Goal: Task Accomplishment & Management: Manage account settings

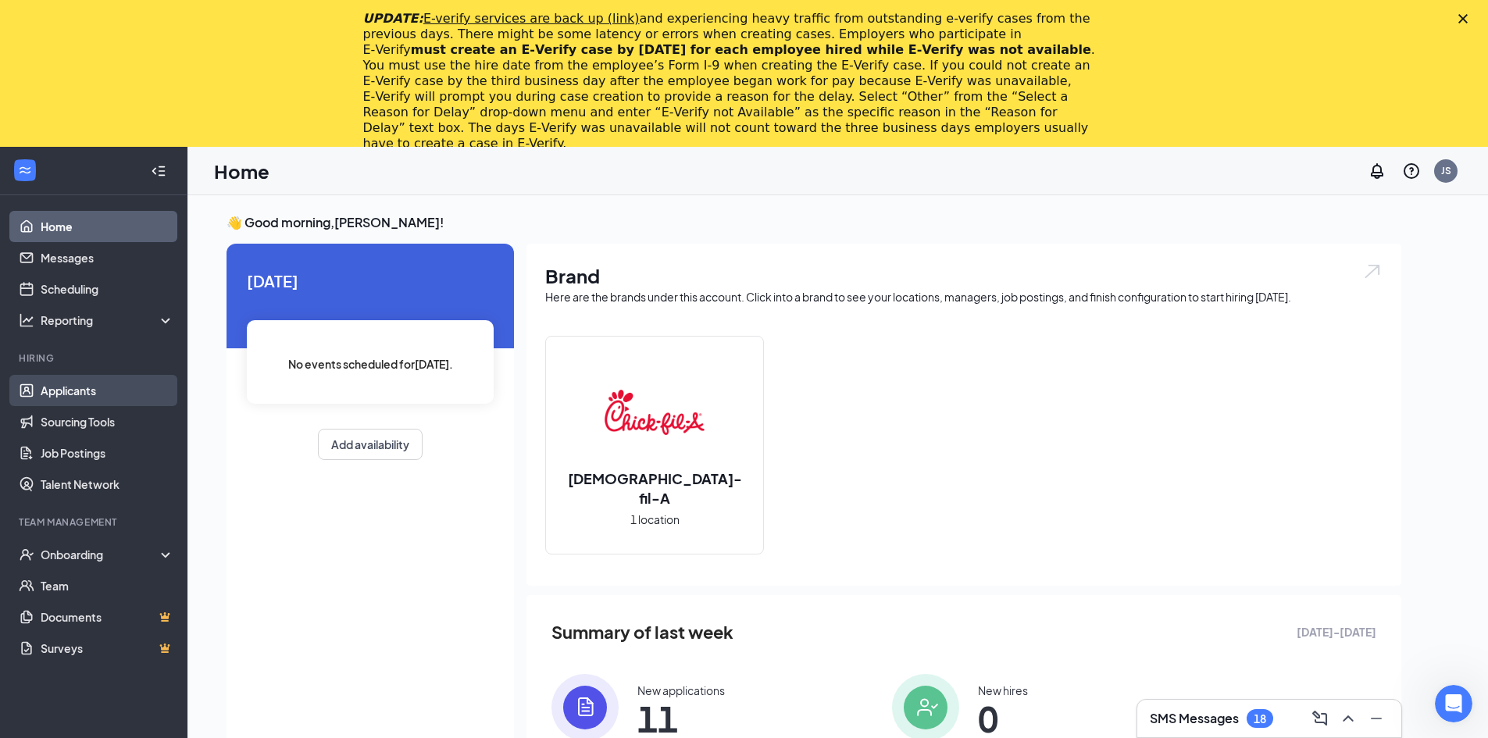
click at [59, 392] on link "Applicants" at bounding box center [108, 390] width 134 height 31
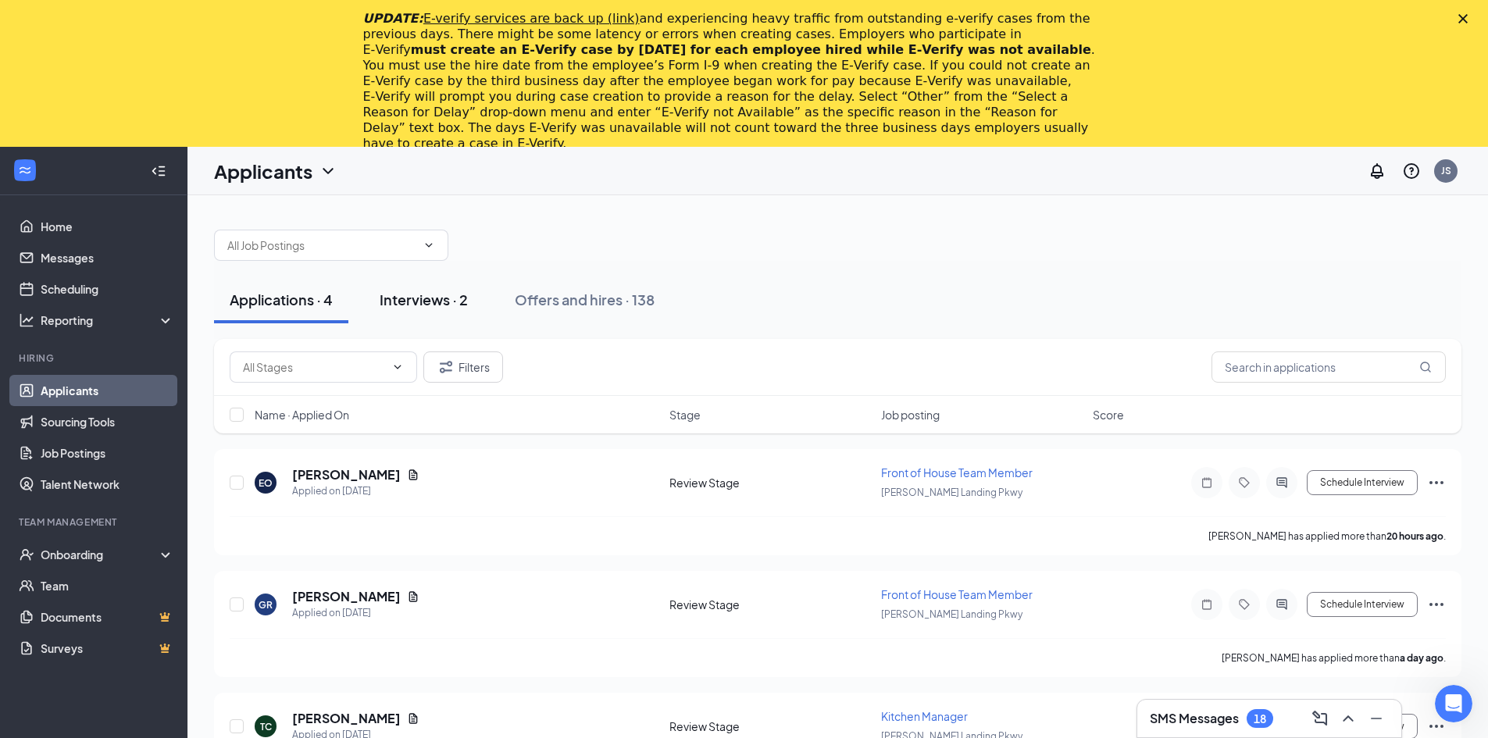
click at [447, 295] on div "Interviews · 2" at bounding box center [424, 300] width 88 height 20
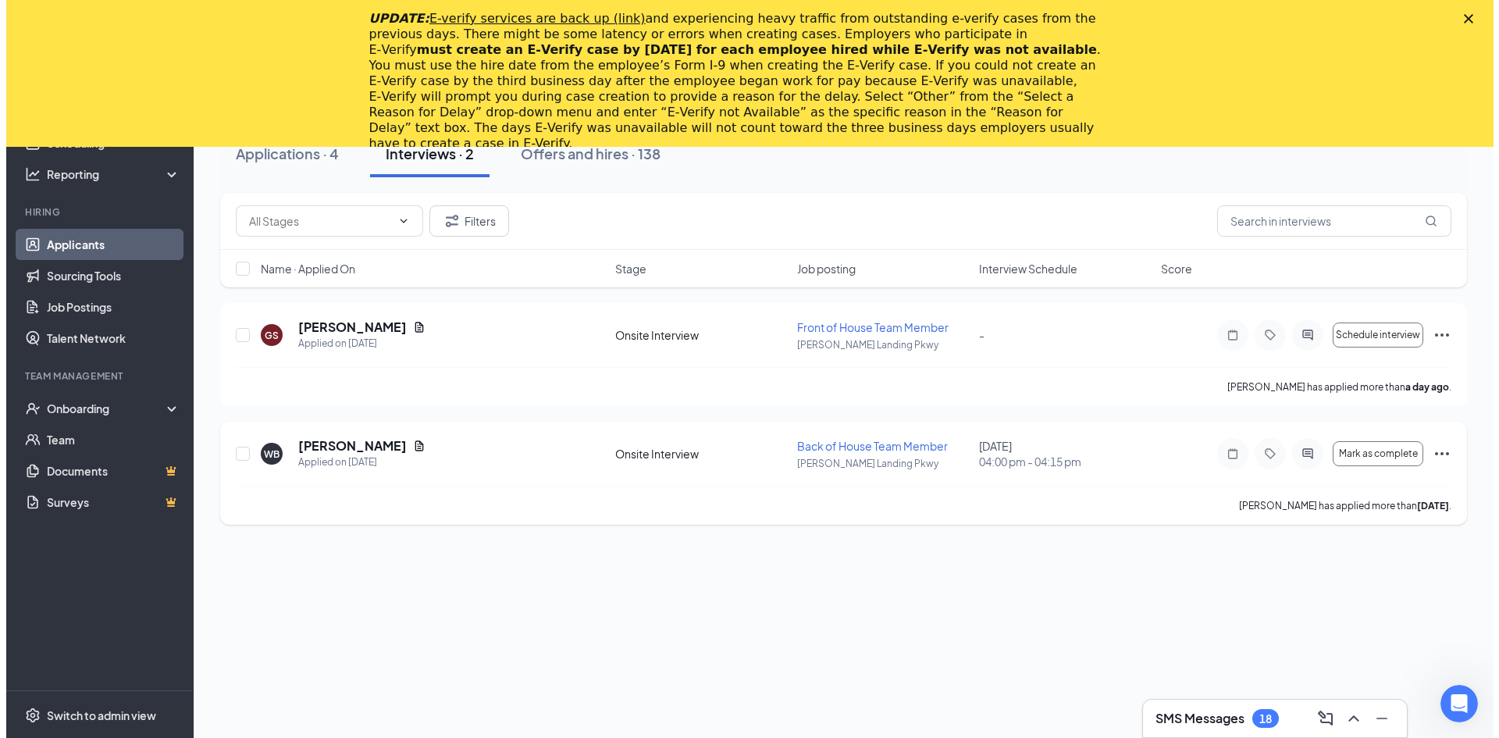
scroll to position [147, 0]
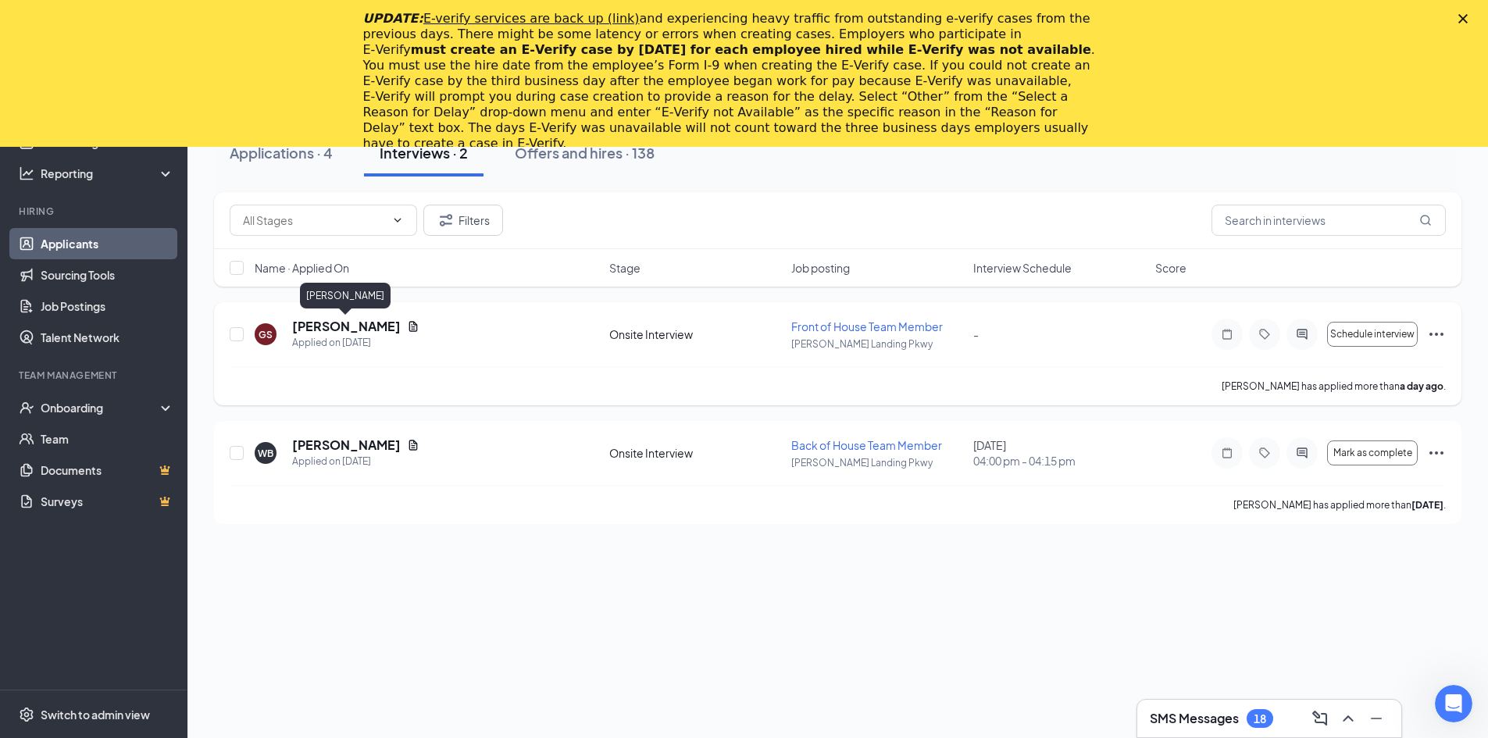
click at [341, 322] on h5 "[PERSON_NAME]" at bounding box center [346, 326] width 109 height 17
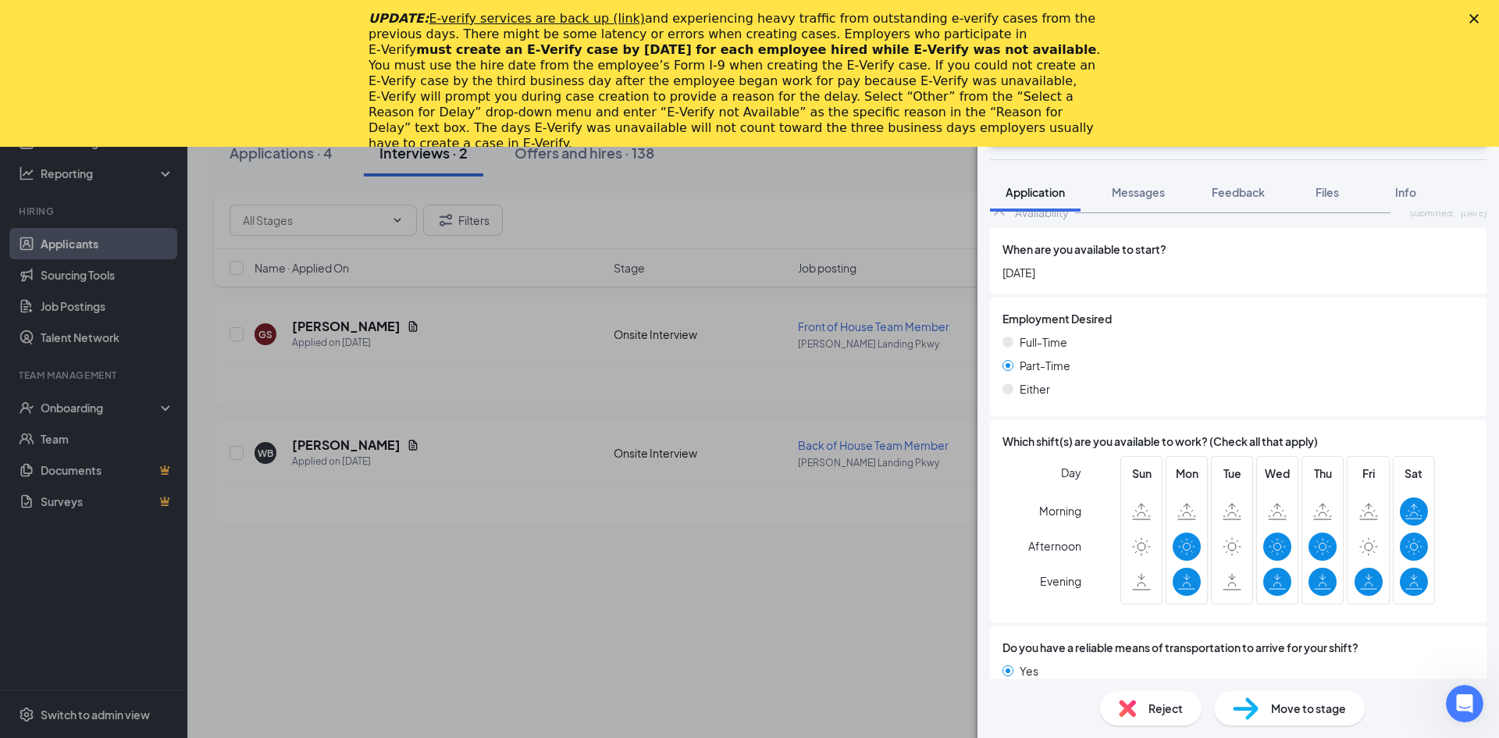
scroll to position [1061, 0]
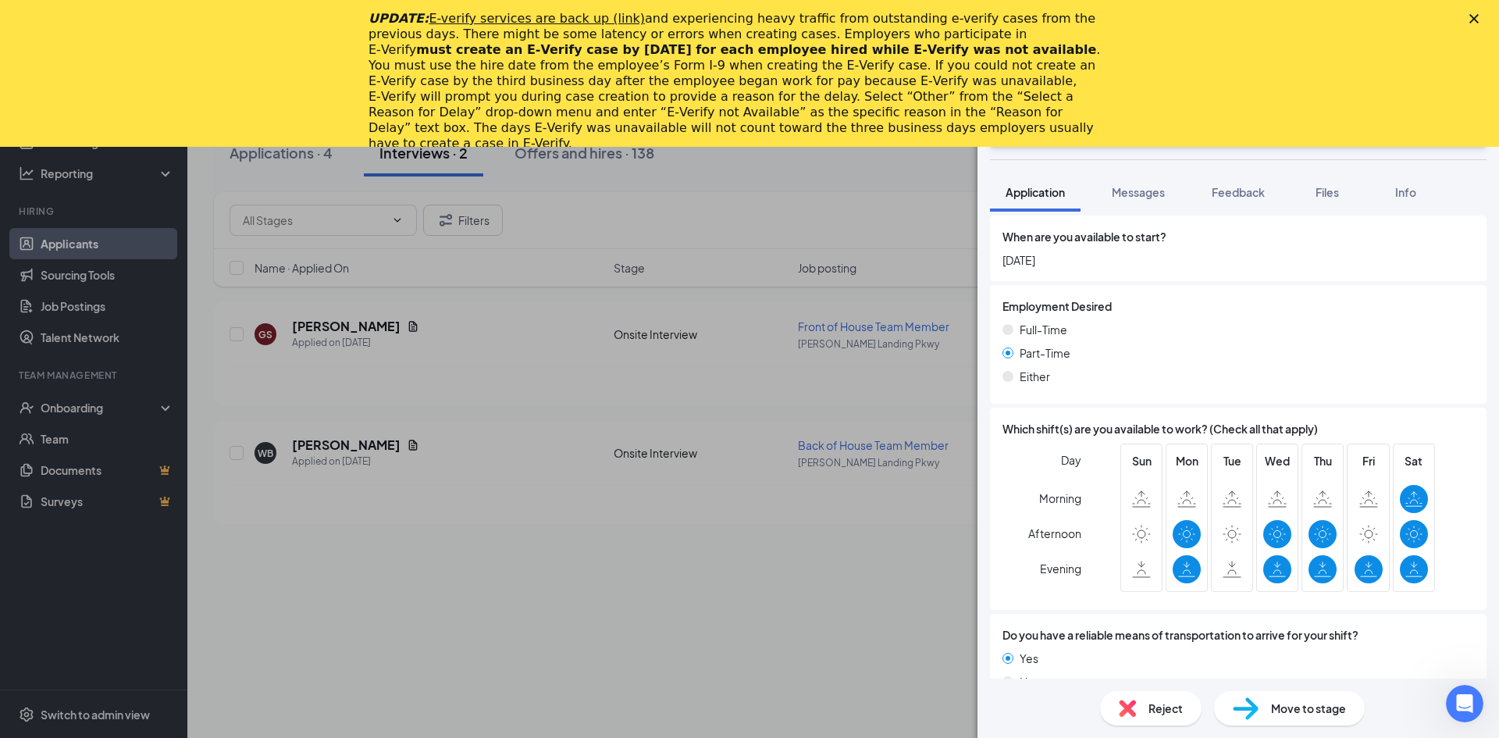
click at [715, 576] on div "GS [PERSON_NAME] Front of House Team Member at [PERSON_NAME][GEOGRAPHIC_DATA] P…" at bounding box center [749, 369] width 1499 height 738
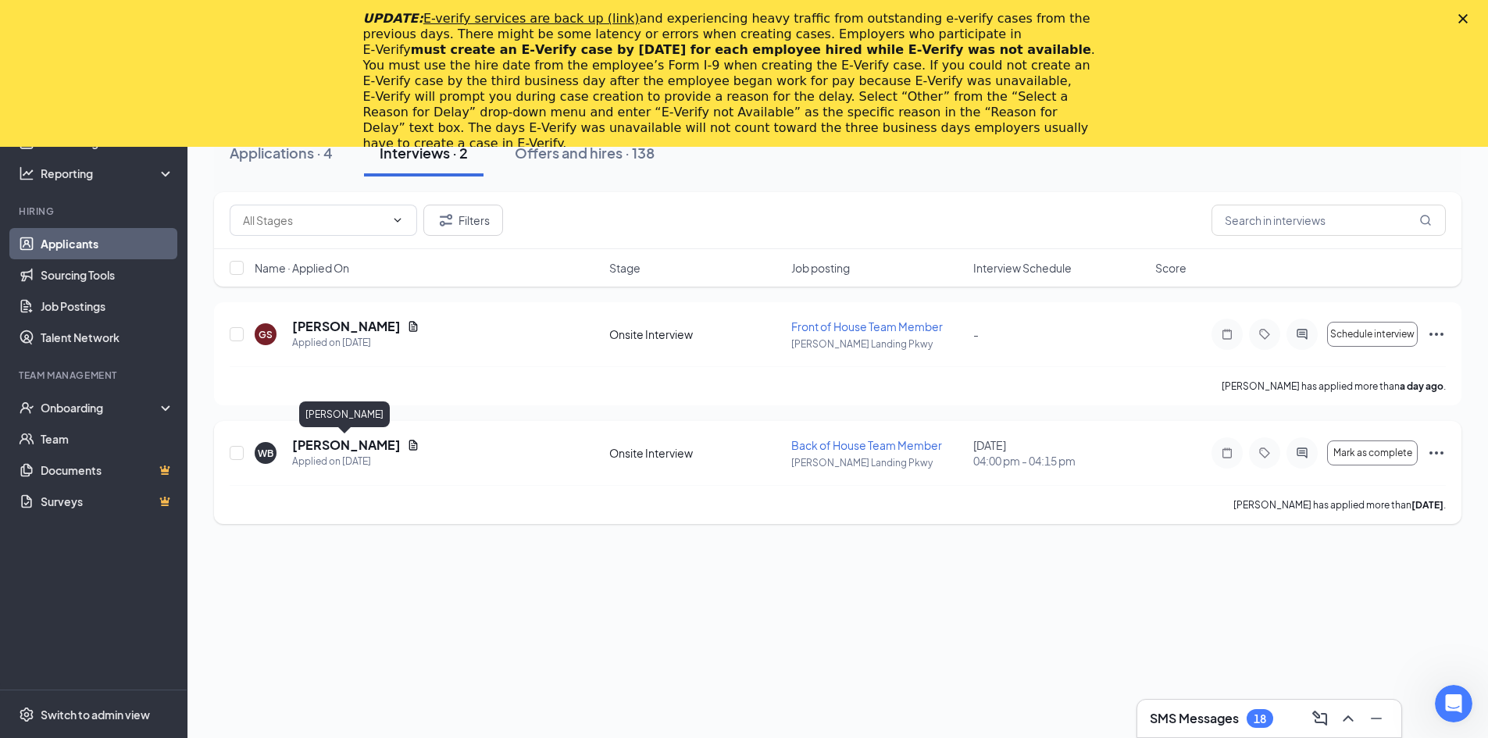
click at [373, 446] on h5 "[PERSON_NAME]" at bounding box center [346, 445] width 109 height 17
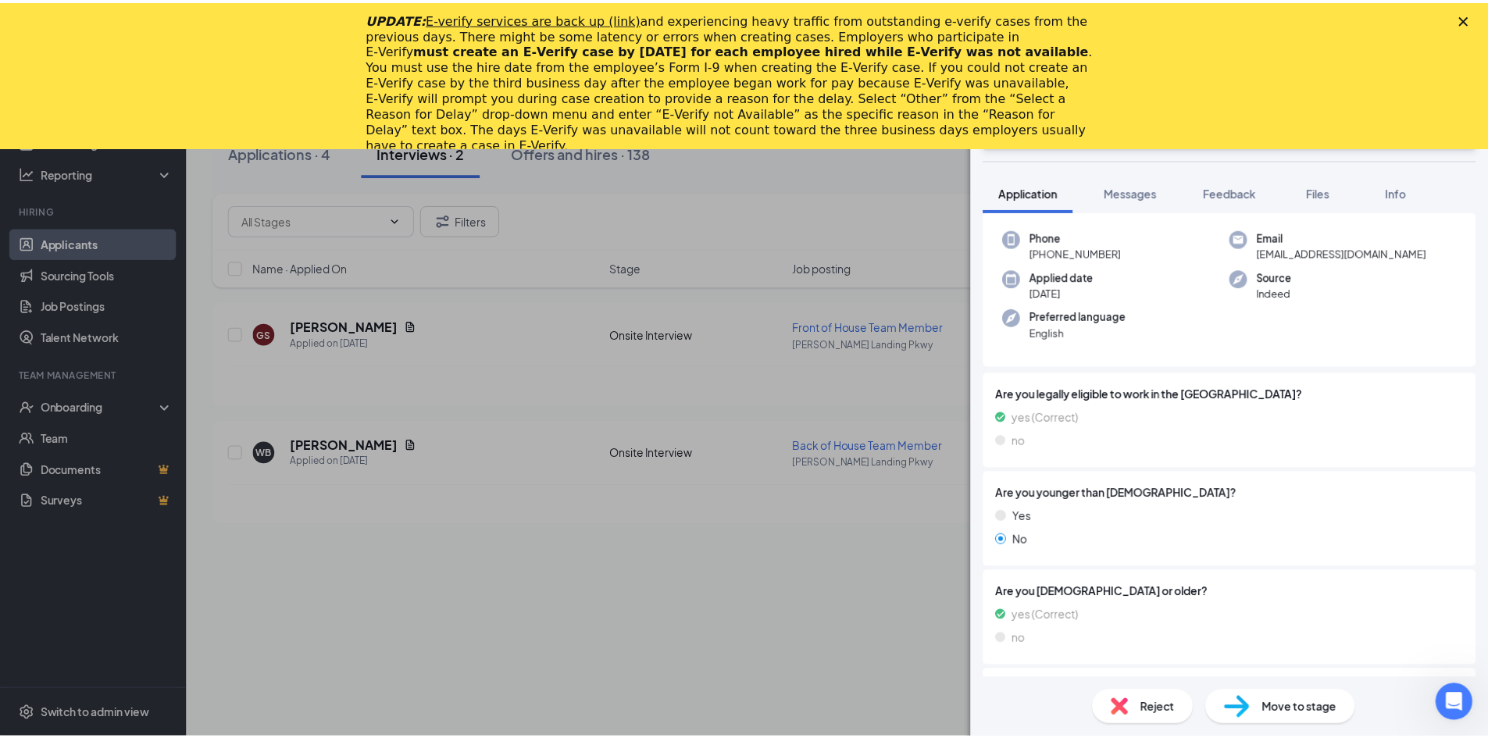
scroll to position [469, 0]
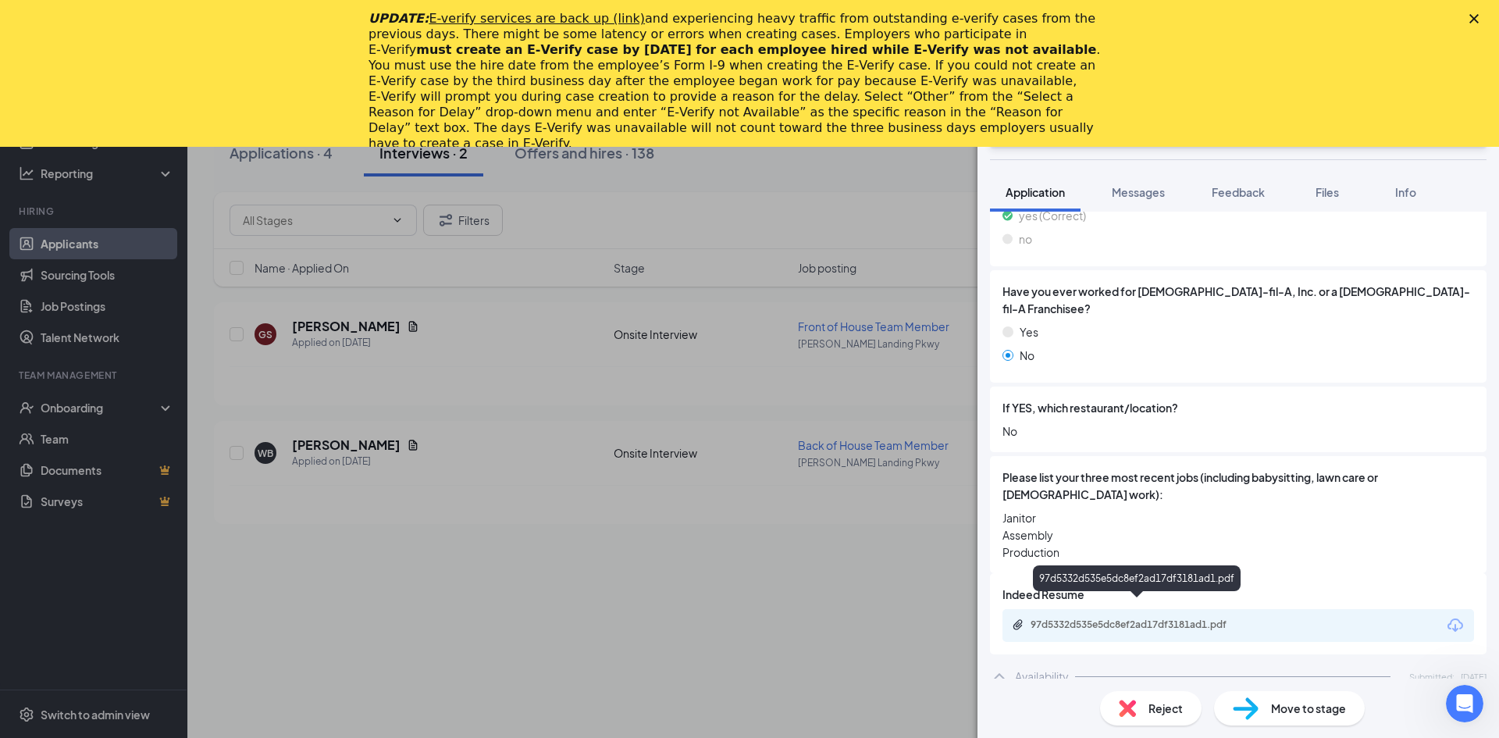
click at [1150, 619] on div "97d5332d535e5dc8ef2ad17df3181ad1.pdf" at bounding box center [1140, 625] width 219 height 12
click at [782, 580] on div "WB [PERSON_NAME] Back of House Team Member at [PERSON_NAME][GEOGRAPHIC_DATA] Pk…" at bounding box center [749, 369] width 1499 height 738
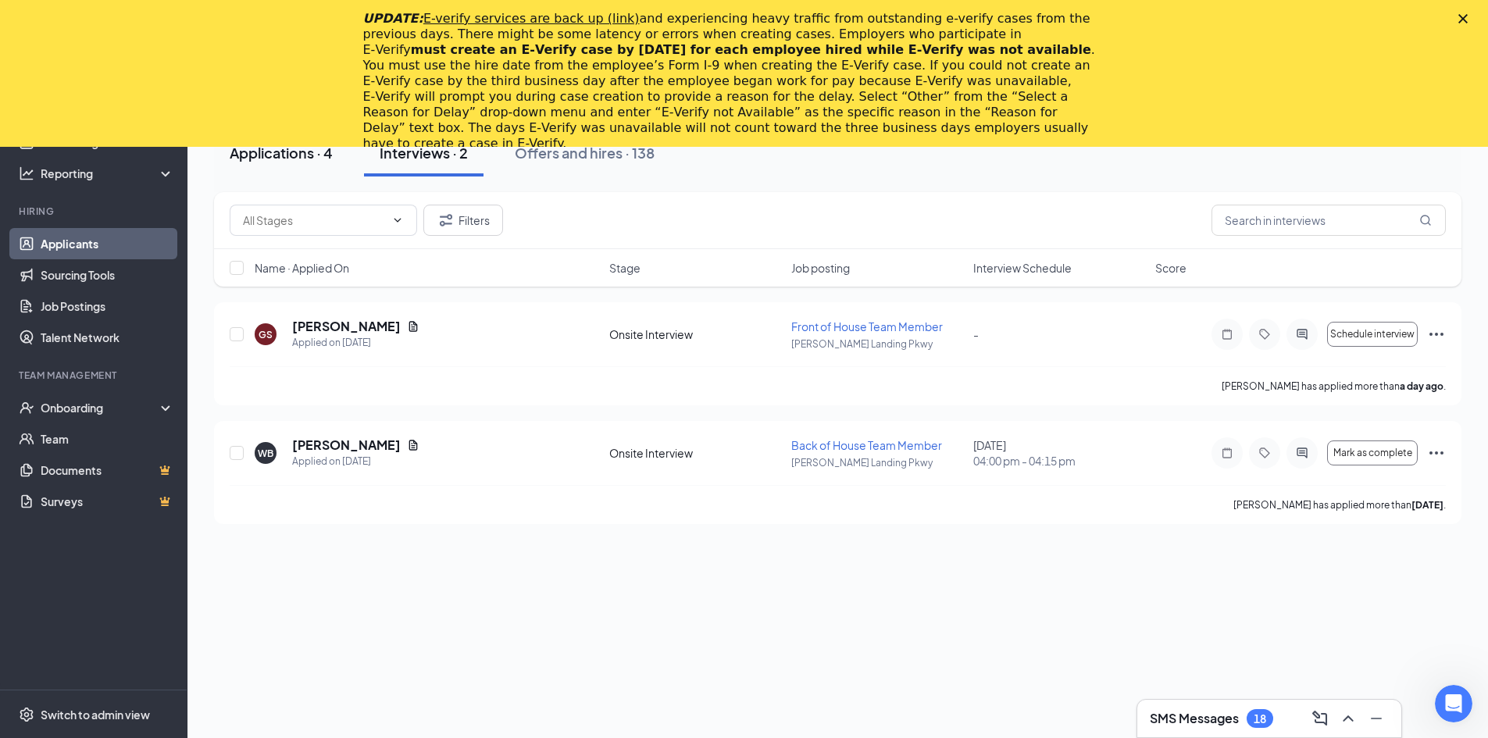
click at [276, 156] on div "Applications · 4" at bounding box center [281, 153] width 103 height 20
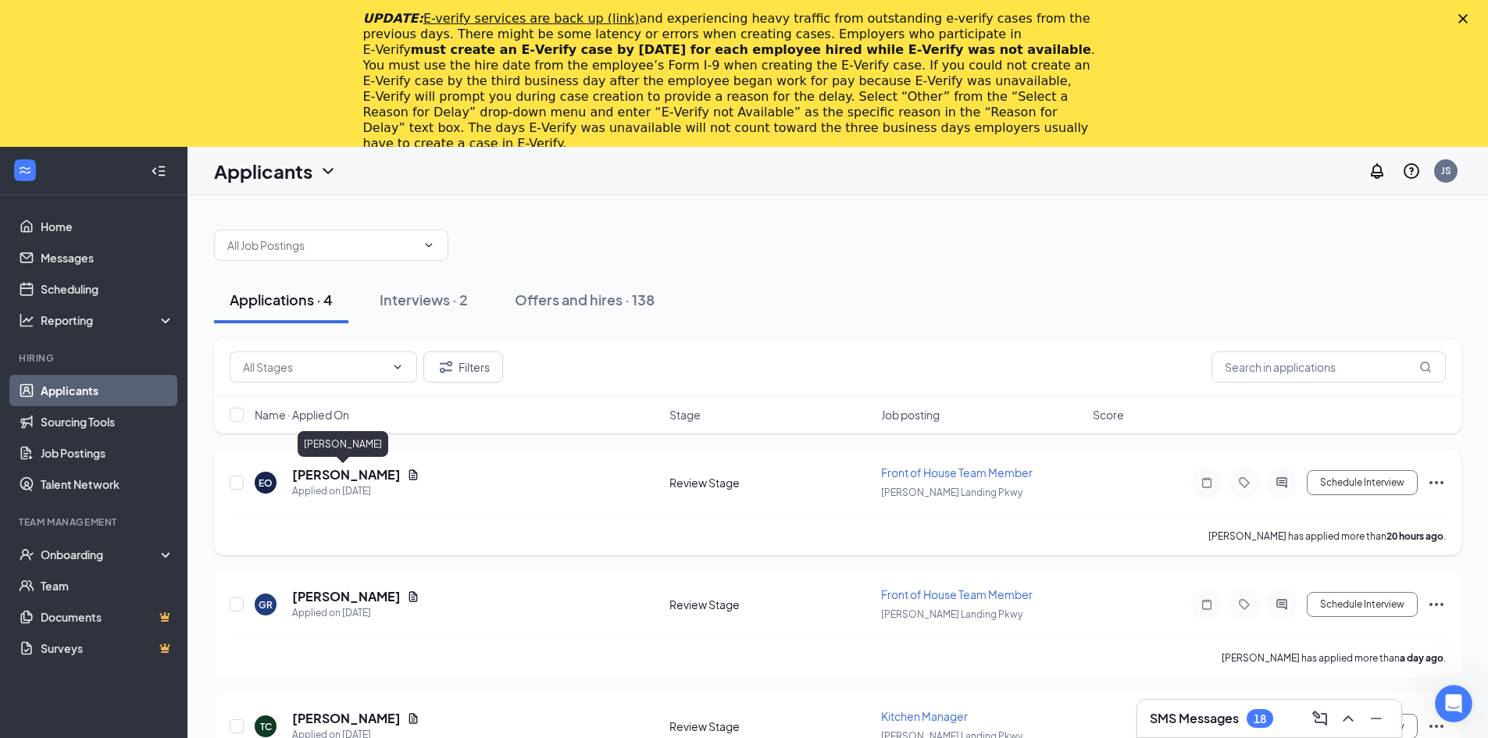
click at [349, 472] on h5 "[PERSON_NAME]" at bounding box center [346, 474] width 109 height 17
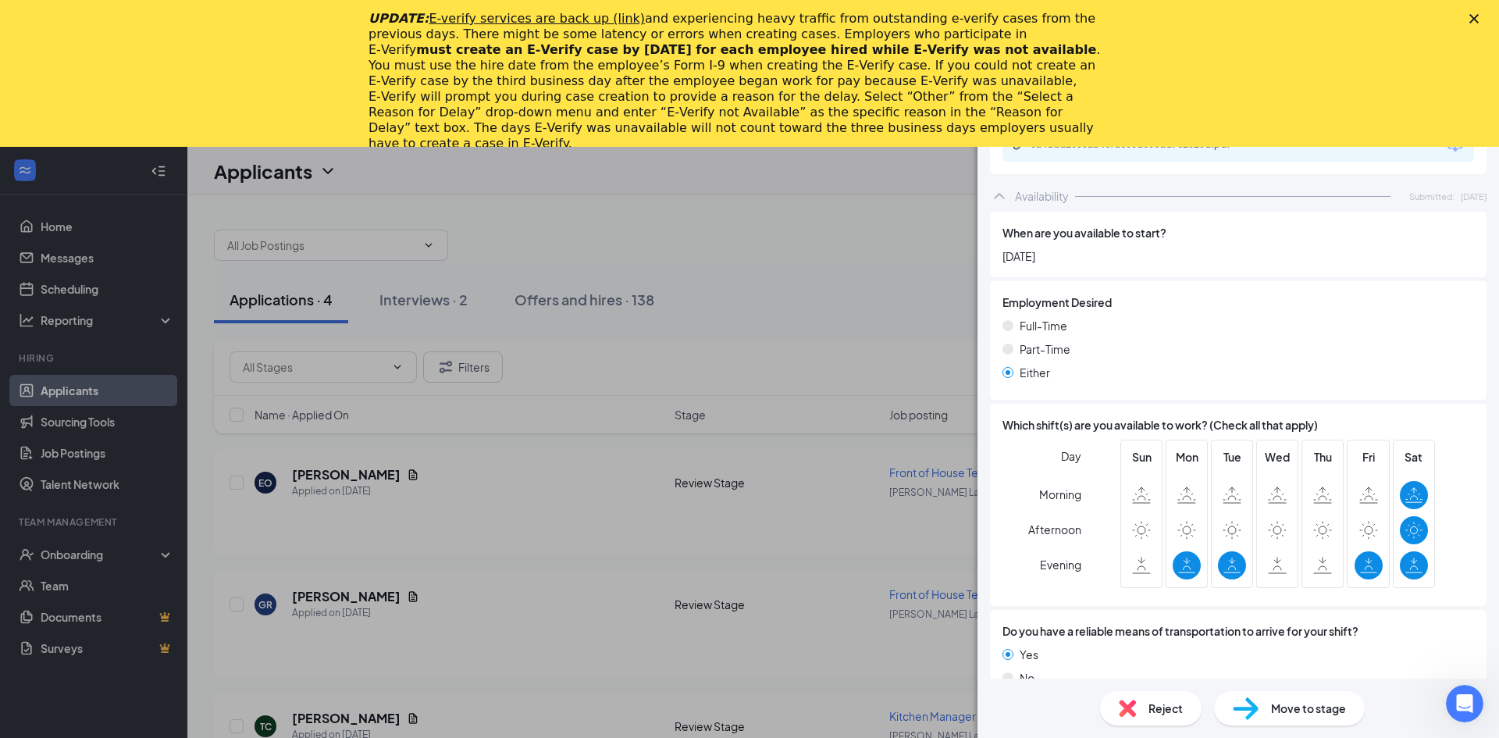
scroll to position [961, 0]
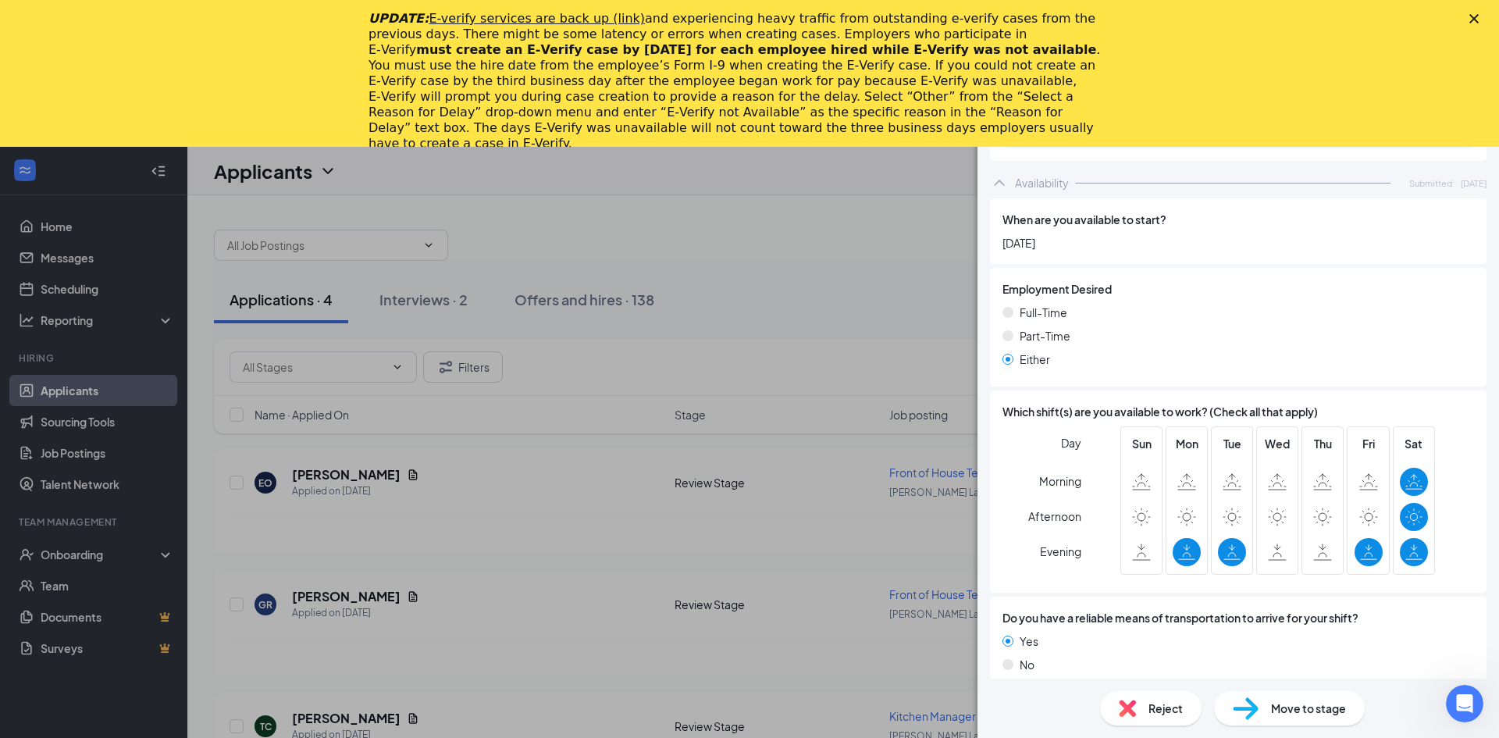
click at [772, 655] on div "EO [PERSON_NAME] Front of House Team Member at [PERSON_NAME][GEOGRAPHIC_DATA] P…" at bounding box center [749, 369] width 1499 height 738
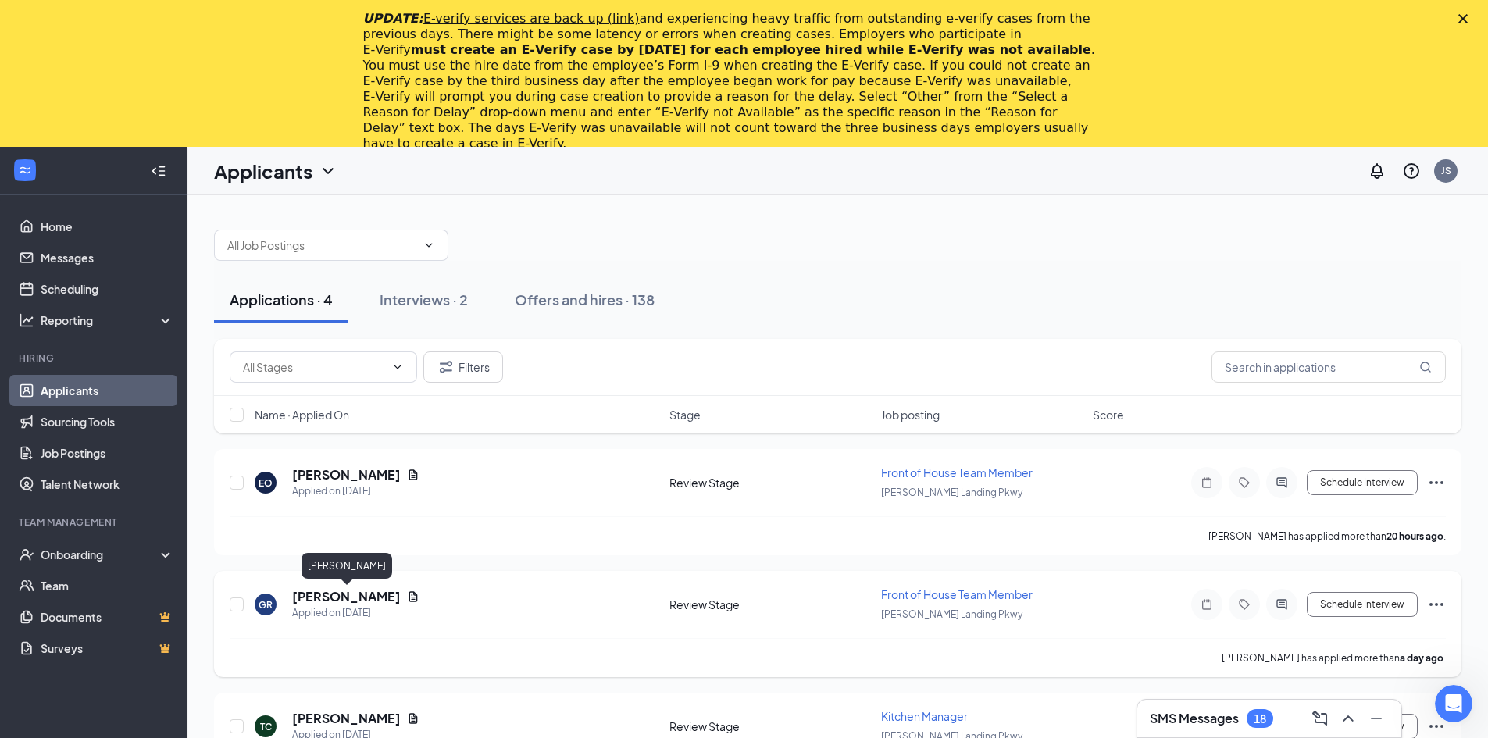
click at [373, 597] on h5 "[PERSON_NAME]" at bounding box center [346, 596] width 109 height 17
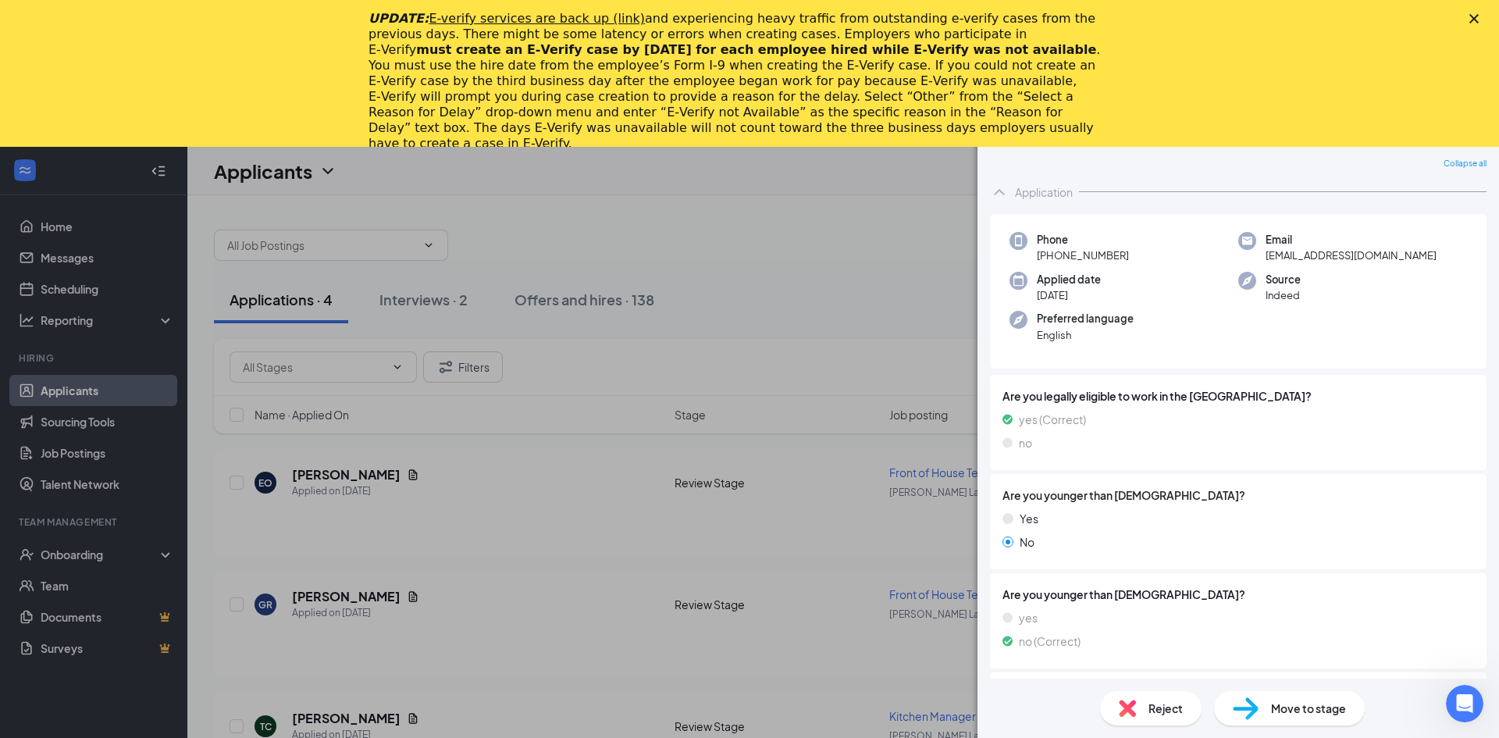
click at [339, 597] on div "GR [PERSON_NAME] Front of House Team Member at [PERSON_NAME][GEOGRAPHIC_DATA] P…" at bounding box center [749, 369] width 1499 height 738
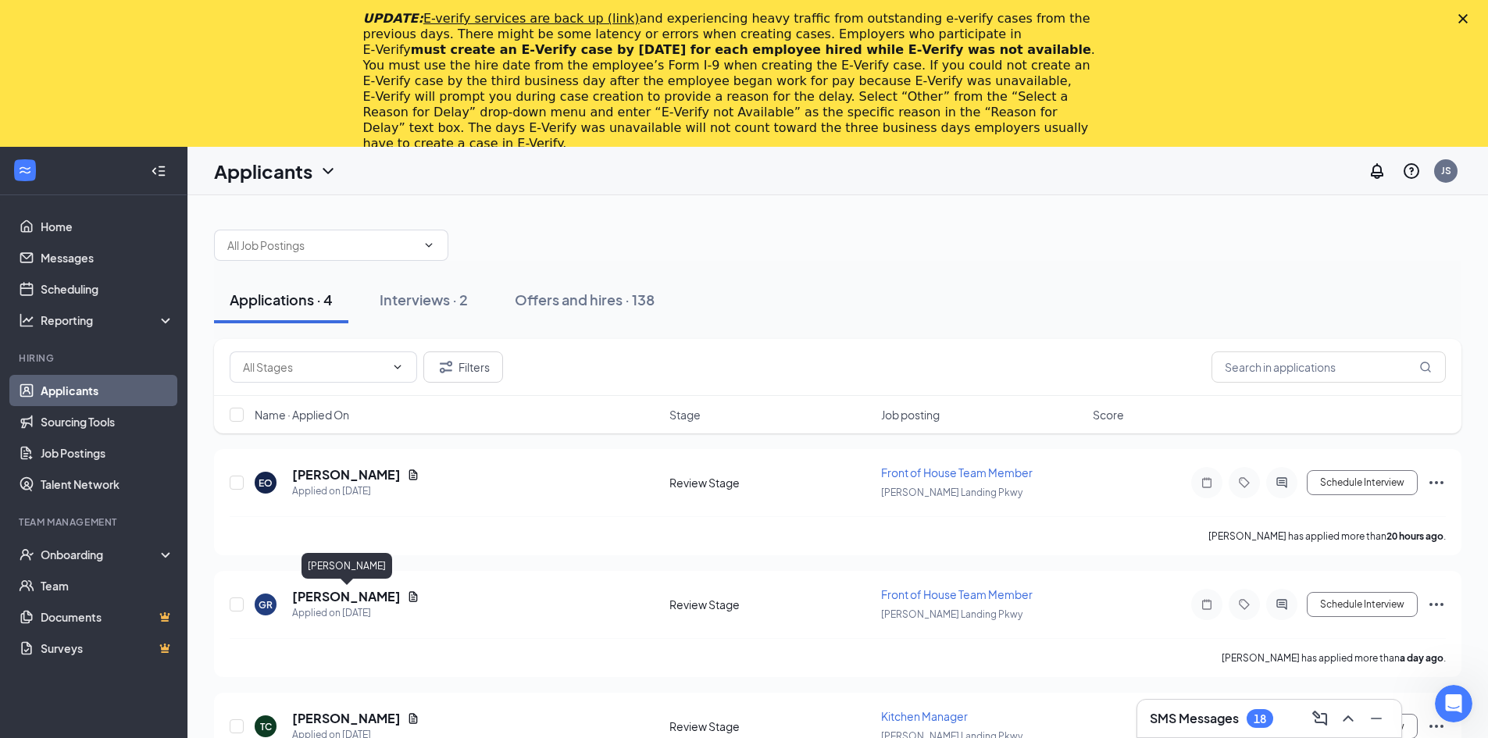
click at [339, 597] on h5 "[PERSON_NAME]" at bounding box center [346, 596] width 109 height 17
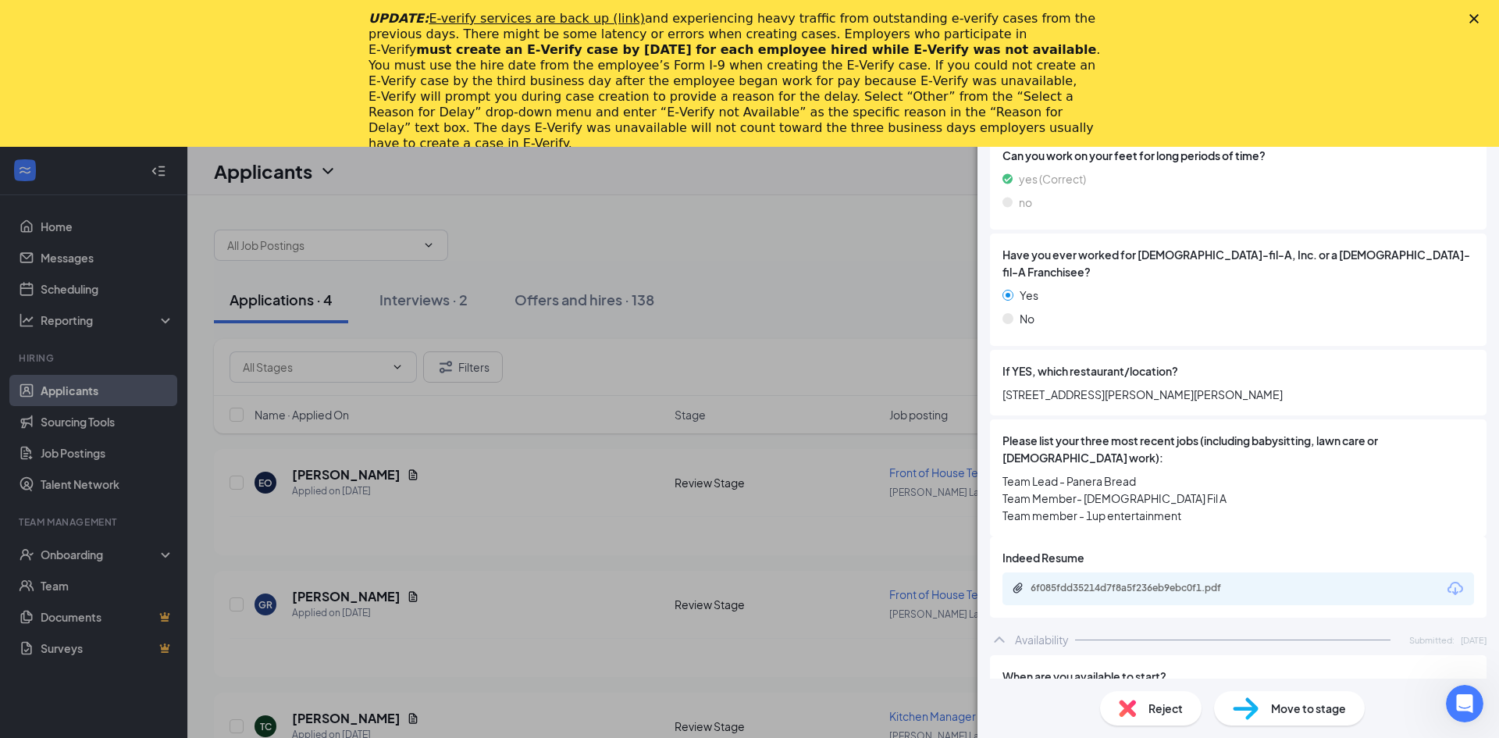
scroll to position [547, 0]
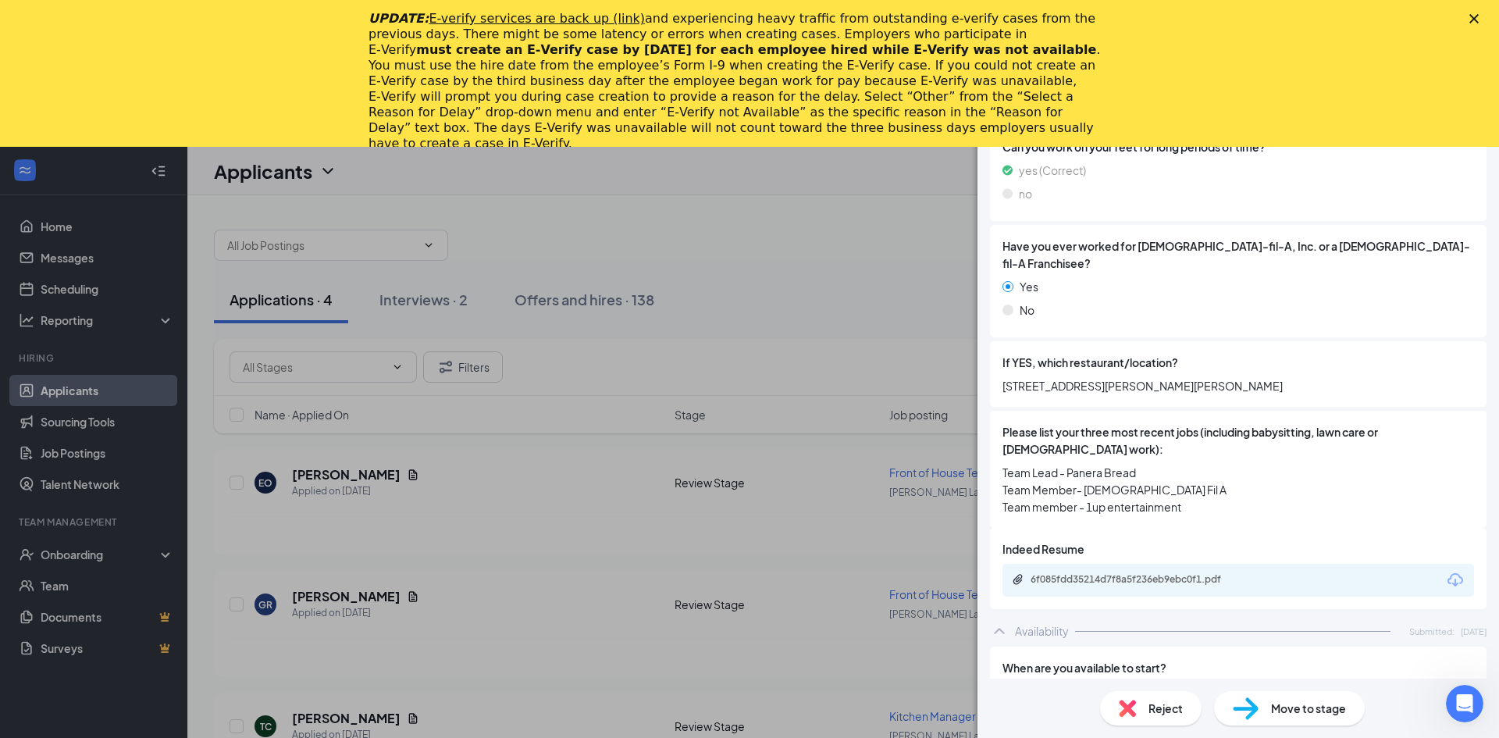
click at [725, 565] on div "GR [PERSON_NAME] Front of House Team Member at [PERSON_NAME][GEOGRAPHIC_DATA] P…" at bounding box center [749, 369] width 1499 height 738
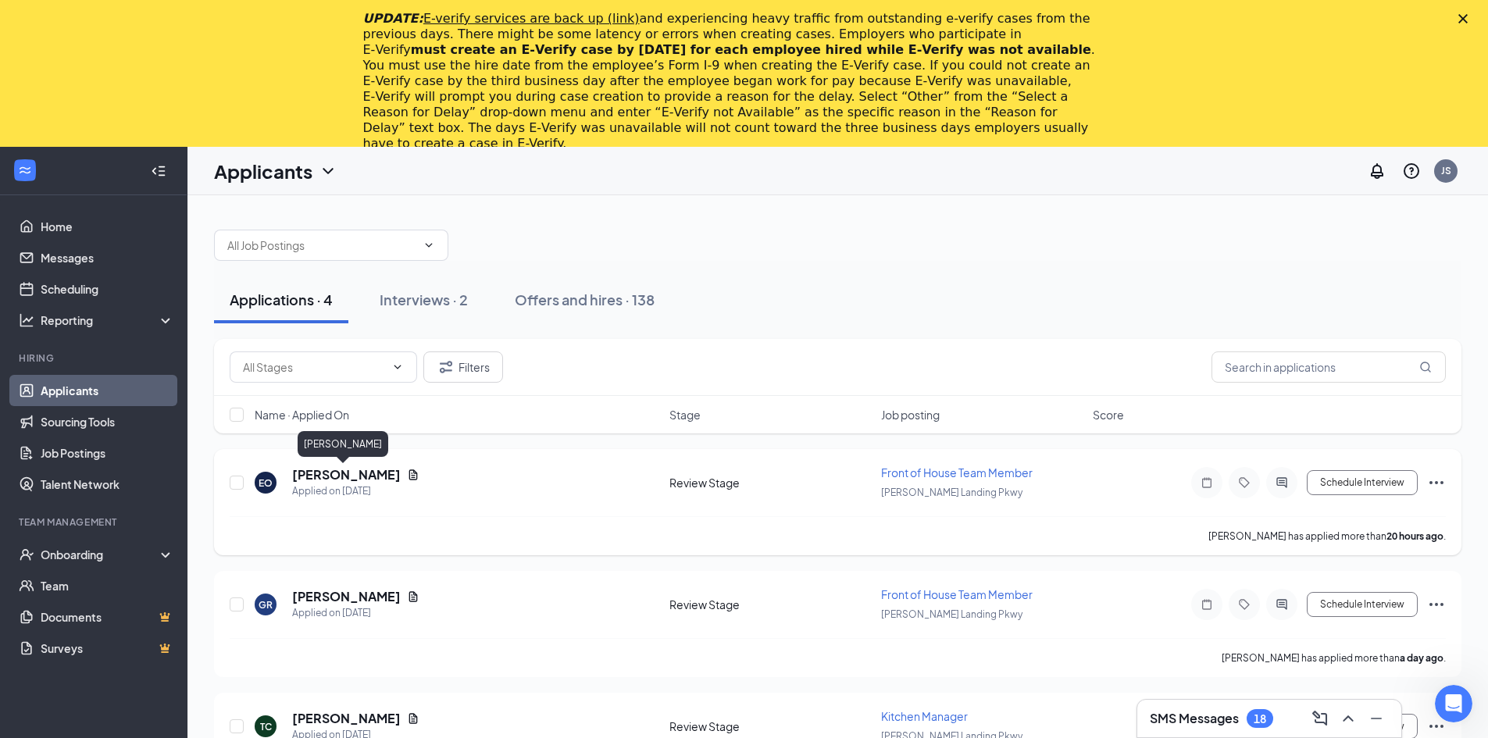
click at [349, 480] on h5 "[PERSON_NAME]" at bounding box center [346, 474] width 109 height 17
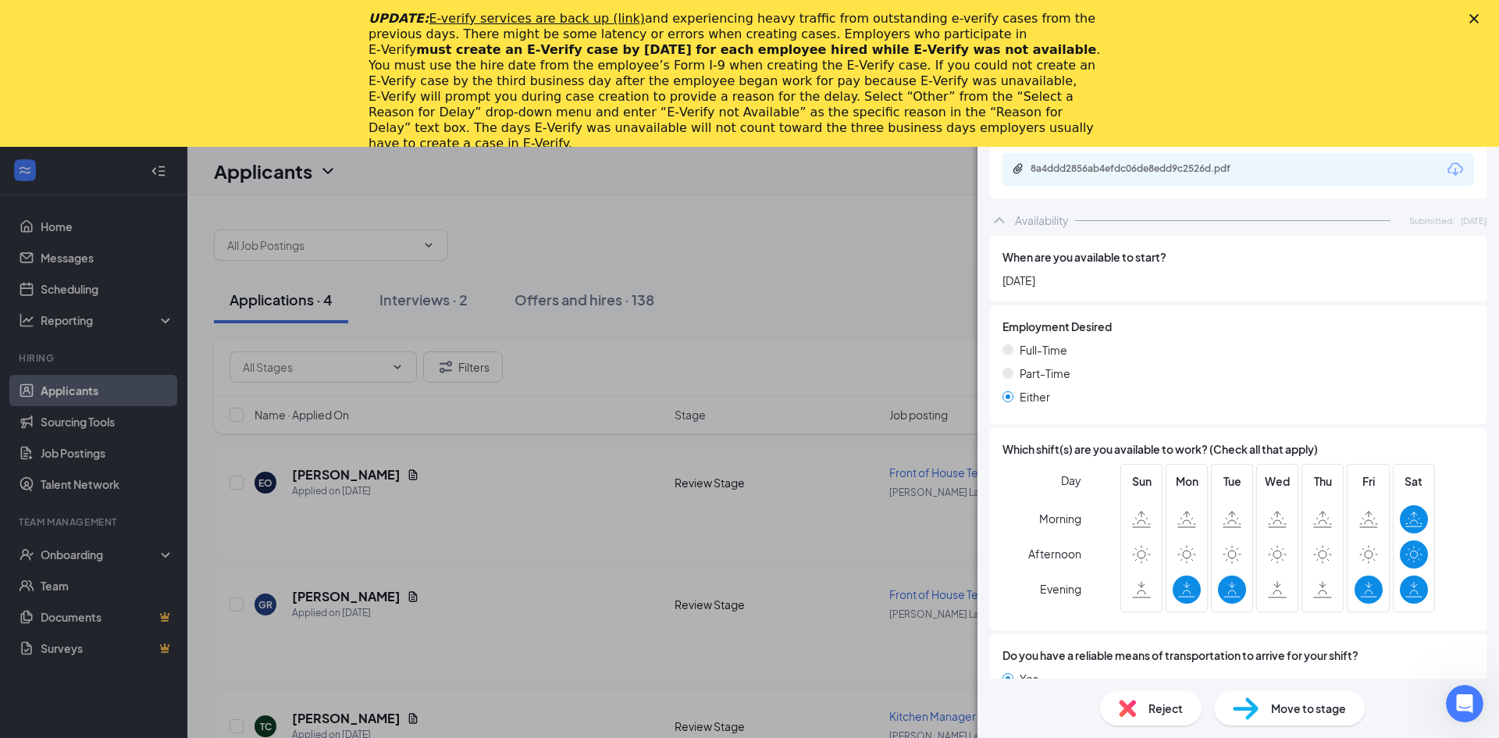
scroll to position [961, 0]
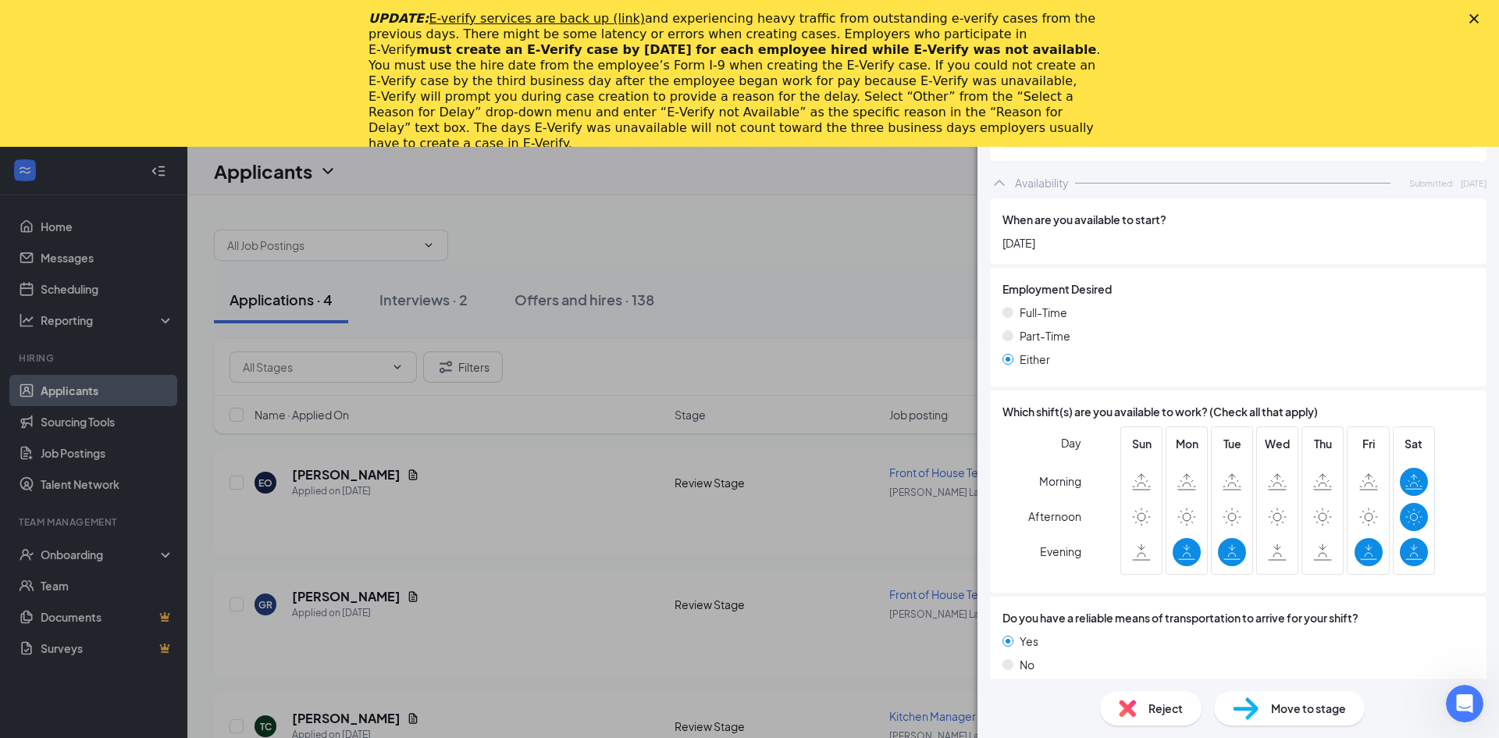
click at [353, 552] on div "EO [PERSON_NAME] Front of House Team Member at [PERSON_NAME][GEOGRAPHIC_DATA] P…" at bounding box center [749, 369] width 1499 height 738
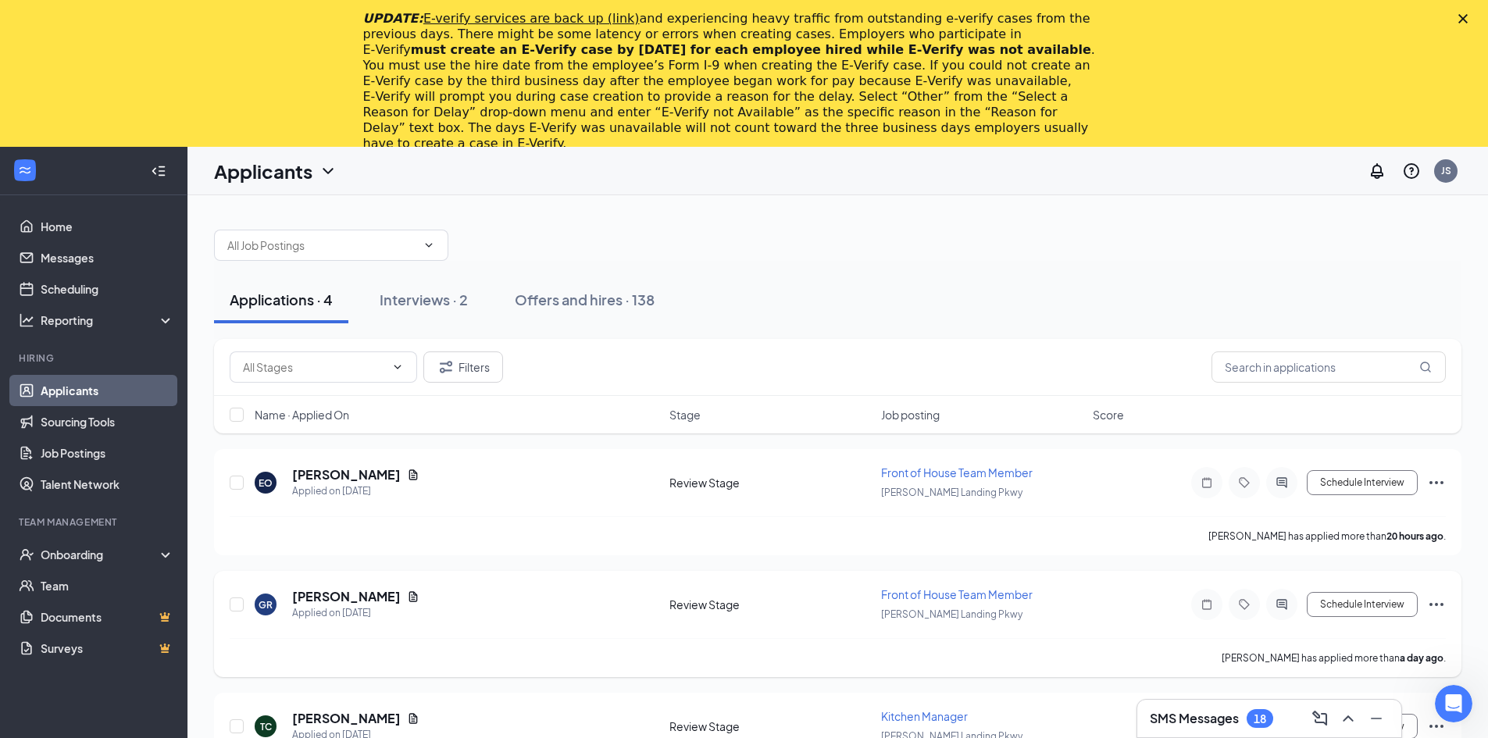
click at [358, 587] on div "GR [PERSON_NAME] Applied on [DATE] Review Stage Front of House Team Member [PER…" at bounding box center [838, 612] width 1216 height 52
click at [367, 595] on h5 "[PERSON_NAME]" at bounding box center [346, 596] width 109 height 17
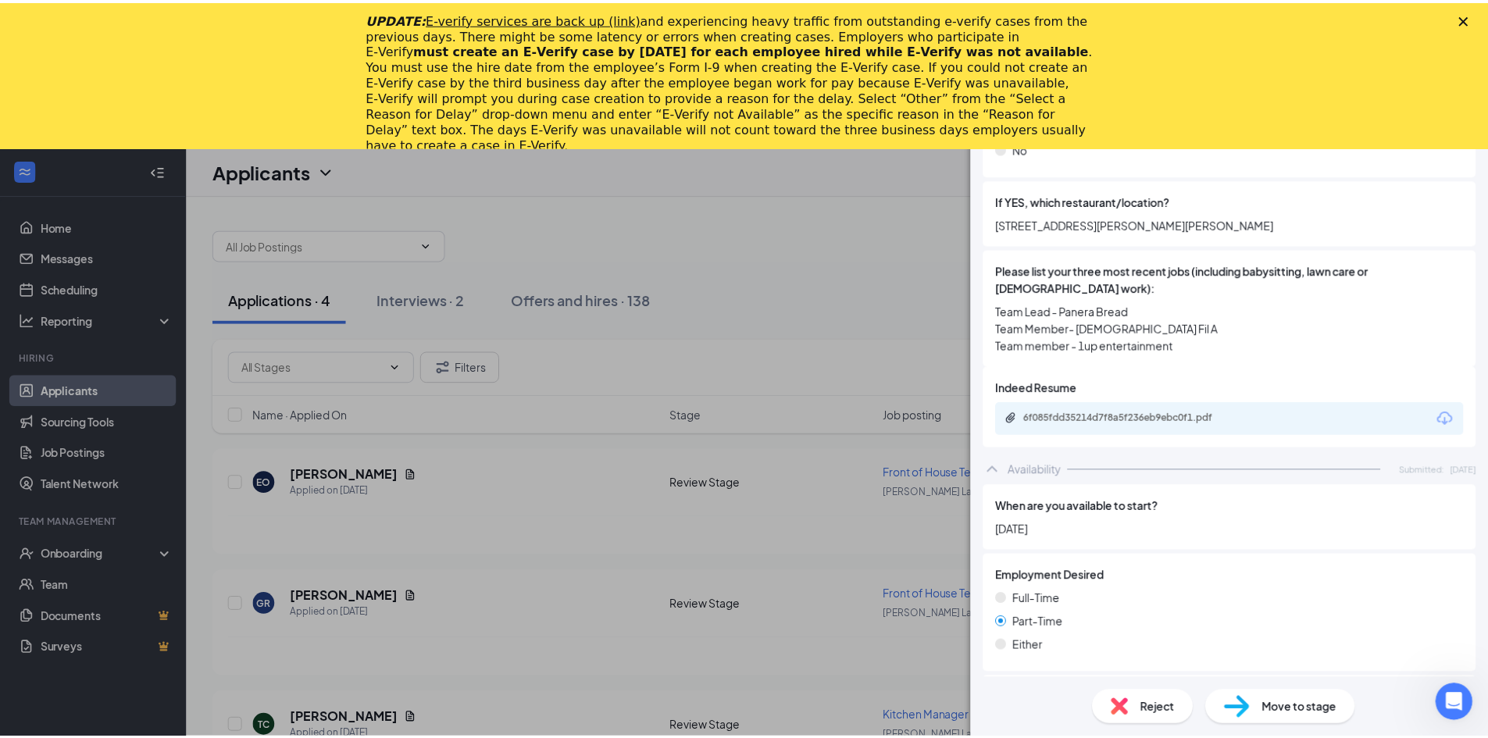
scroll to position [526, 0]
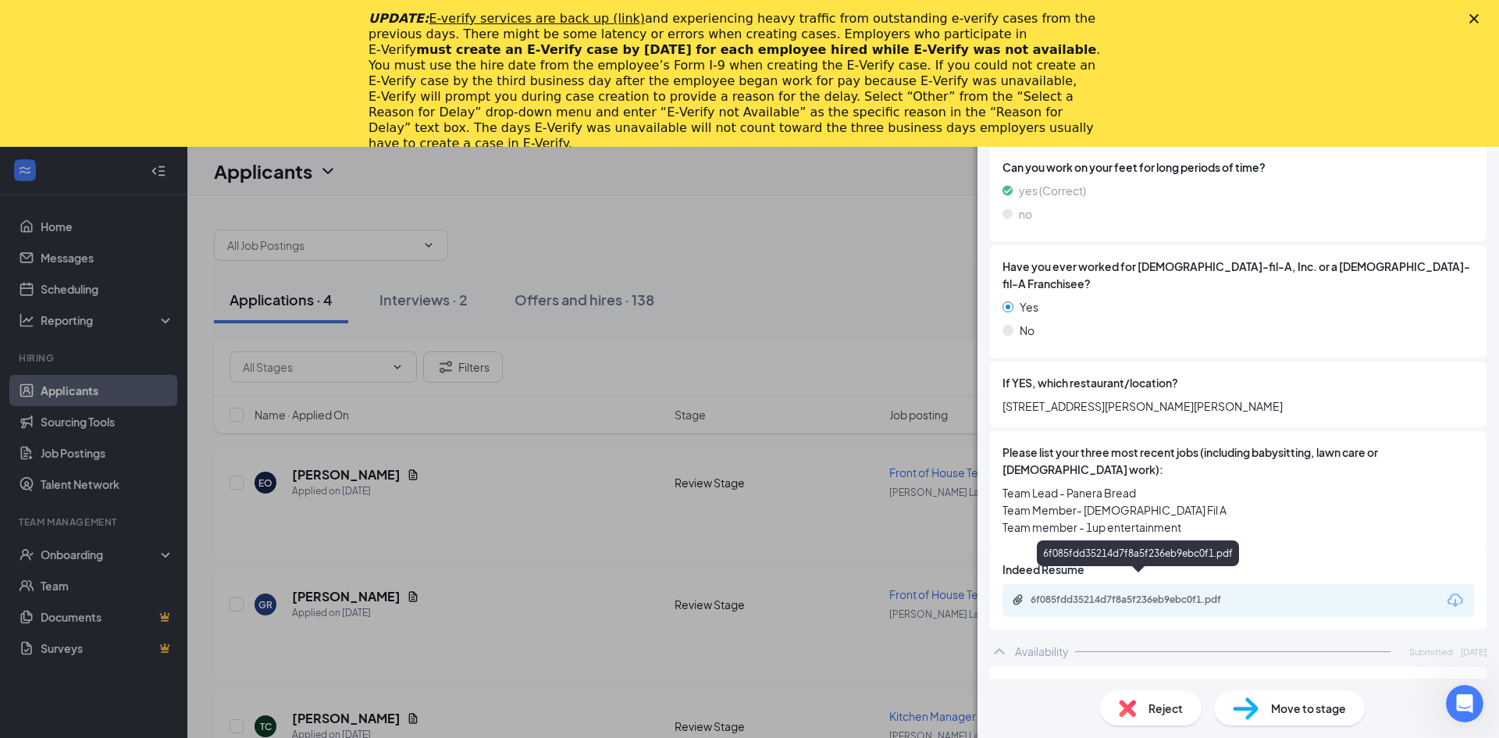
click at [1153, 594] on div "6f085fdd35214d7f8a5f236eb9ebc0f1.pdf" at bounding box center [1140, 600] width 219 height 12
click at [460, 644] on div "GR [PERSON_NAME] Front of House Team Member at [PERSON_NAME][GEOGRAPHIC_DATA] P…" at bounding box center [749, 369] width 1499 height 738
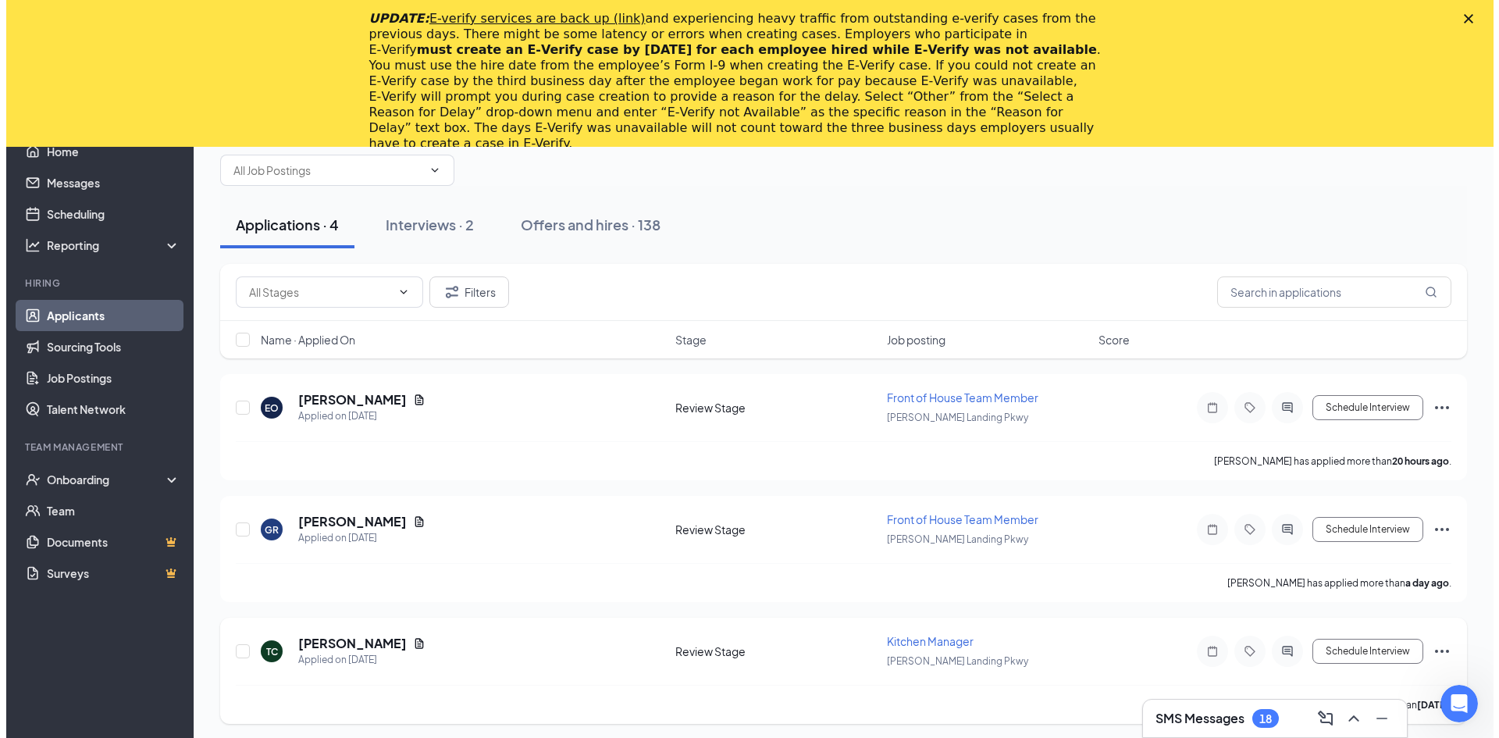
scroll to position [78, 0]
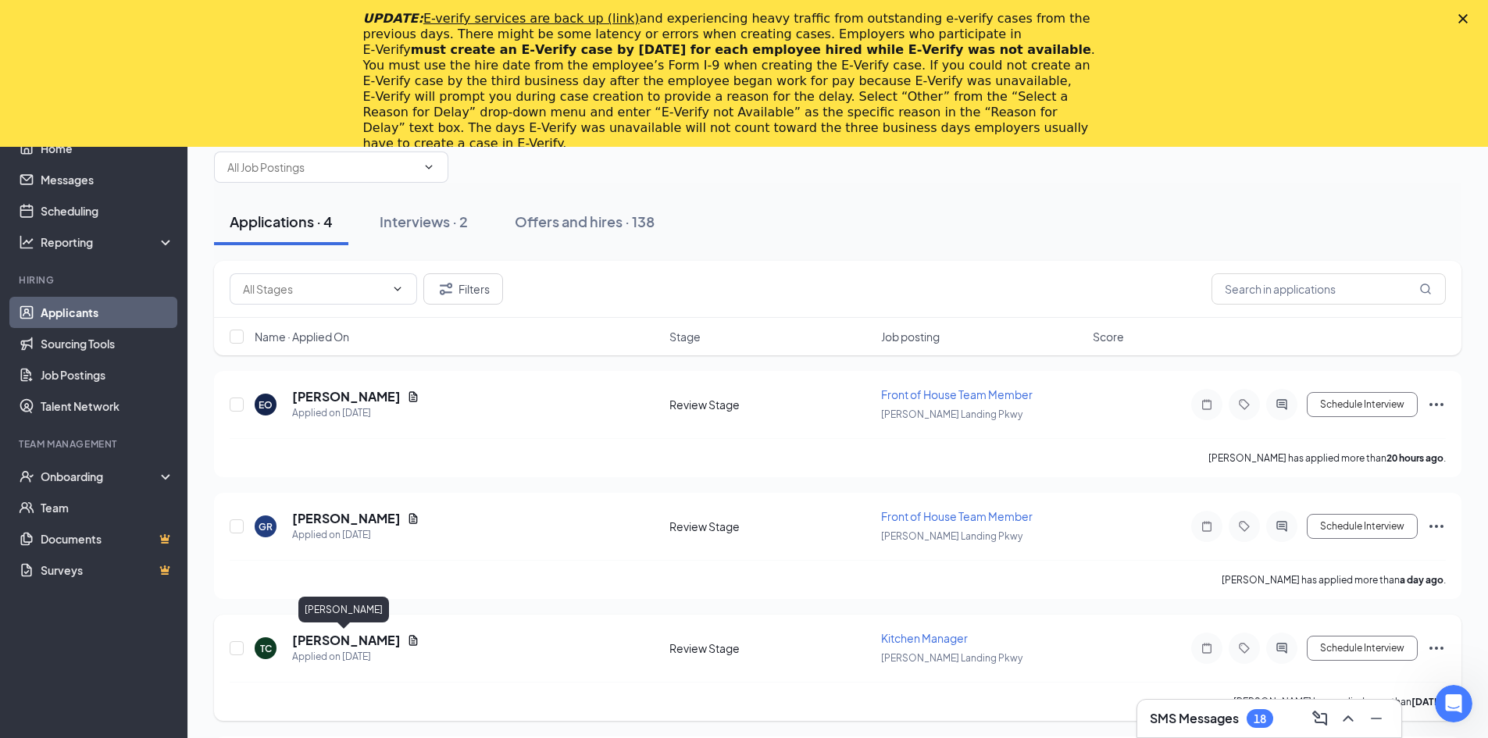
click at [337, 643] on h5 "[PERSON_NAME]" at bounding box center [346, 640] width 109 height 17
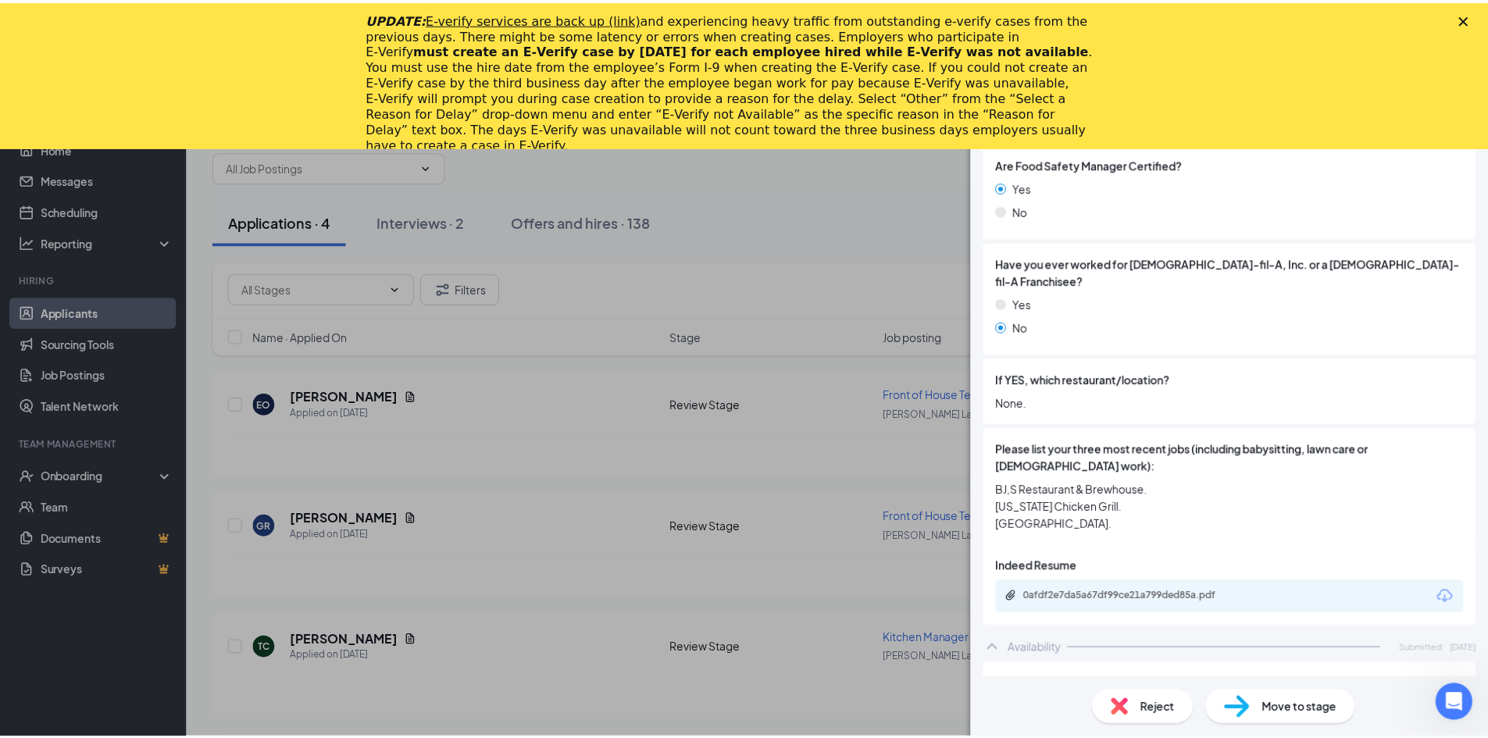
scroll to position [469, 0]
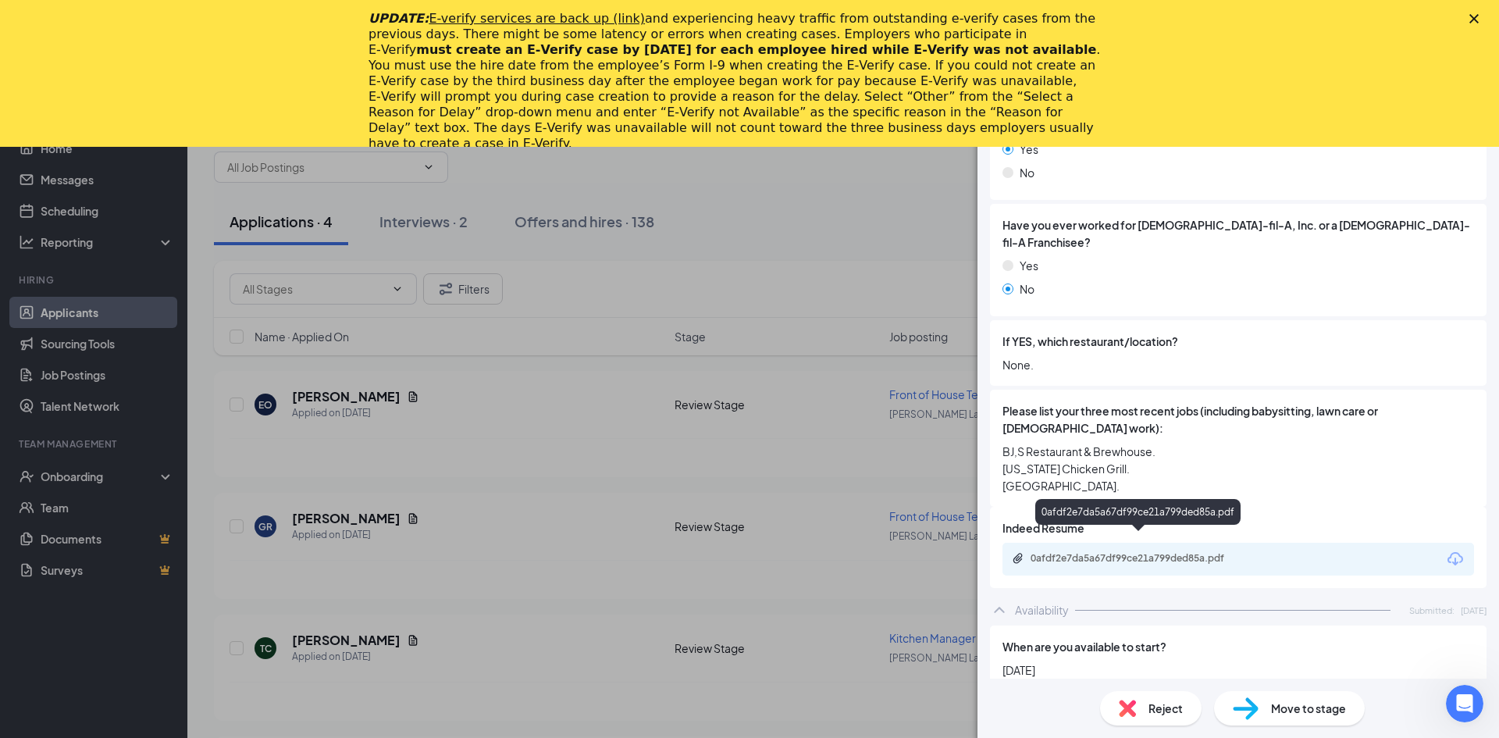
click at [1062, 552] on div "0afdf2e7da5a67df99ce21a799ded85a.pdf" at bounding box center [1140, 558] width 219 height 12
drag, startPoint x: 532, startPoint y: 504, endPoint x: 527, endPoint y: 496, distance: 9.8
click at [529, 498] on div "[PERSON_NAME] [PERSON_NAME] Kitchen Manager at [PERSON_NAME][GEOGRAPHIC_DATA] P…" at bounding box center [749, 369] width 1499 height 738
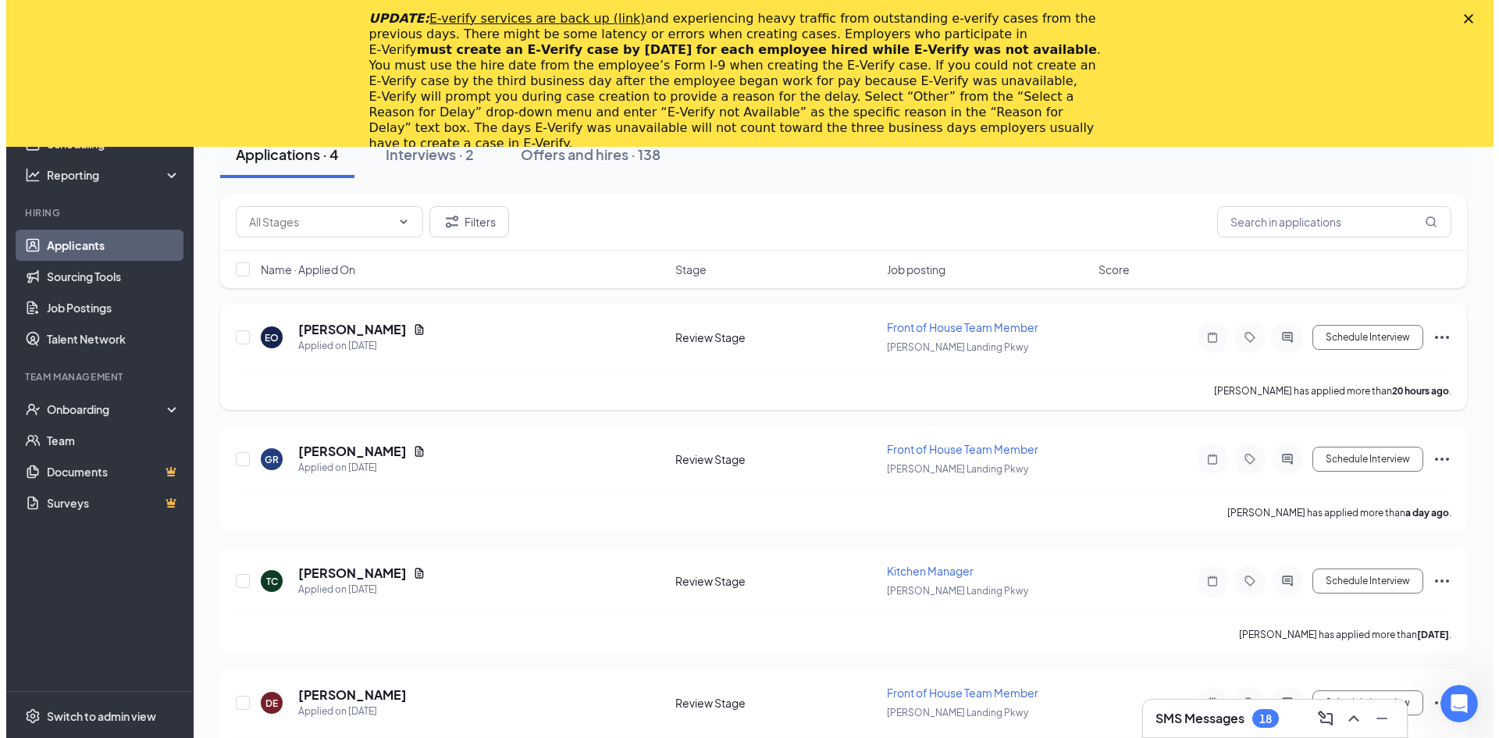
scroll to position [204, 0]
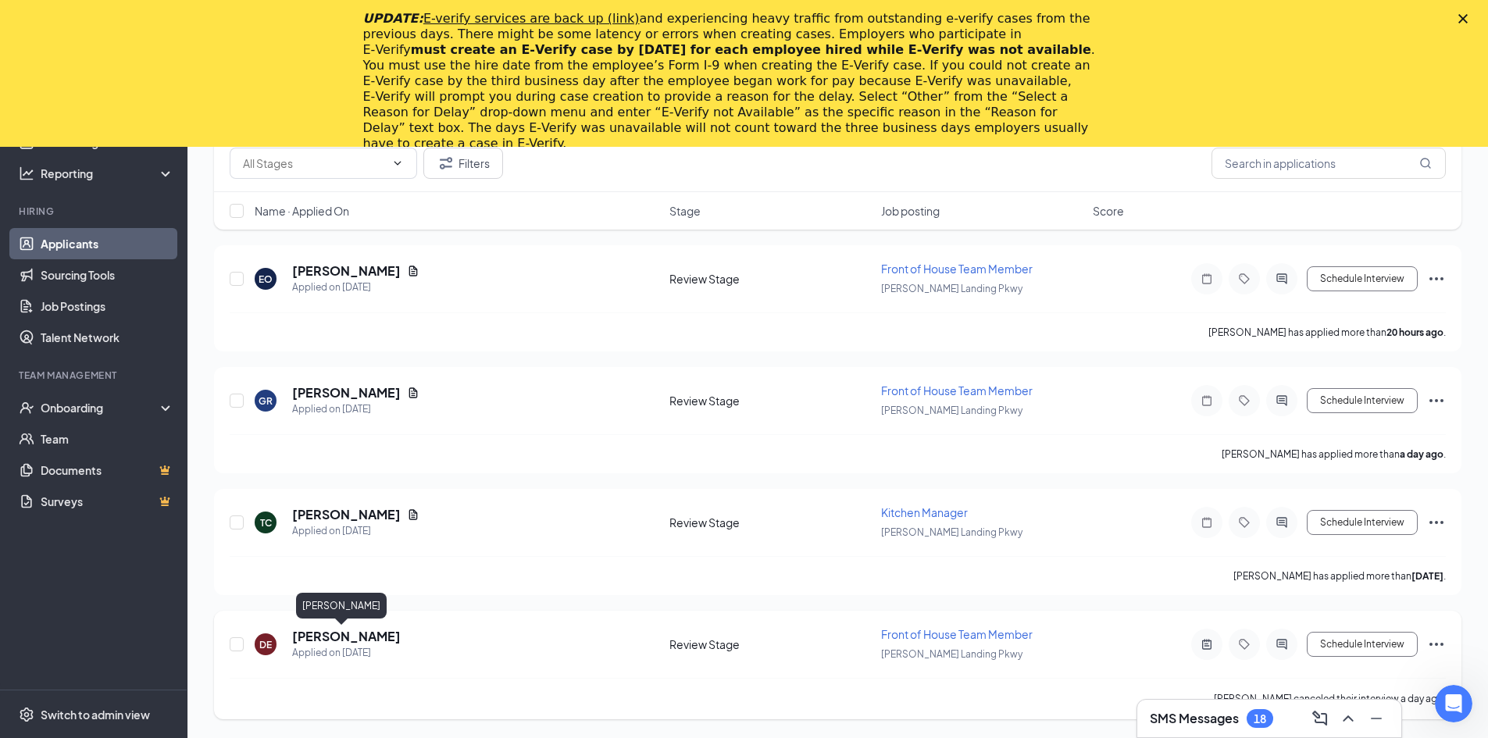
click at [338, 636] on h5 "[PERSON_NAME]" at bounding box center [346, 636] width 109 height 17
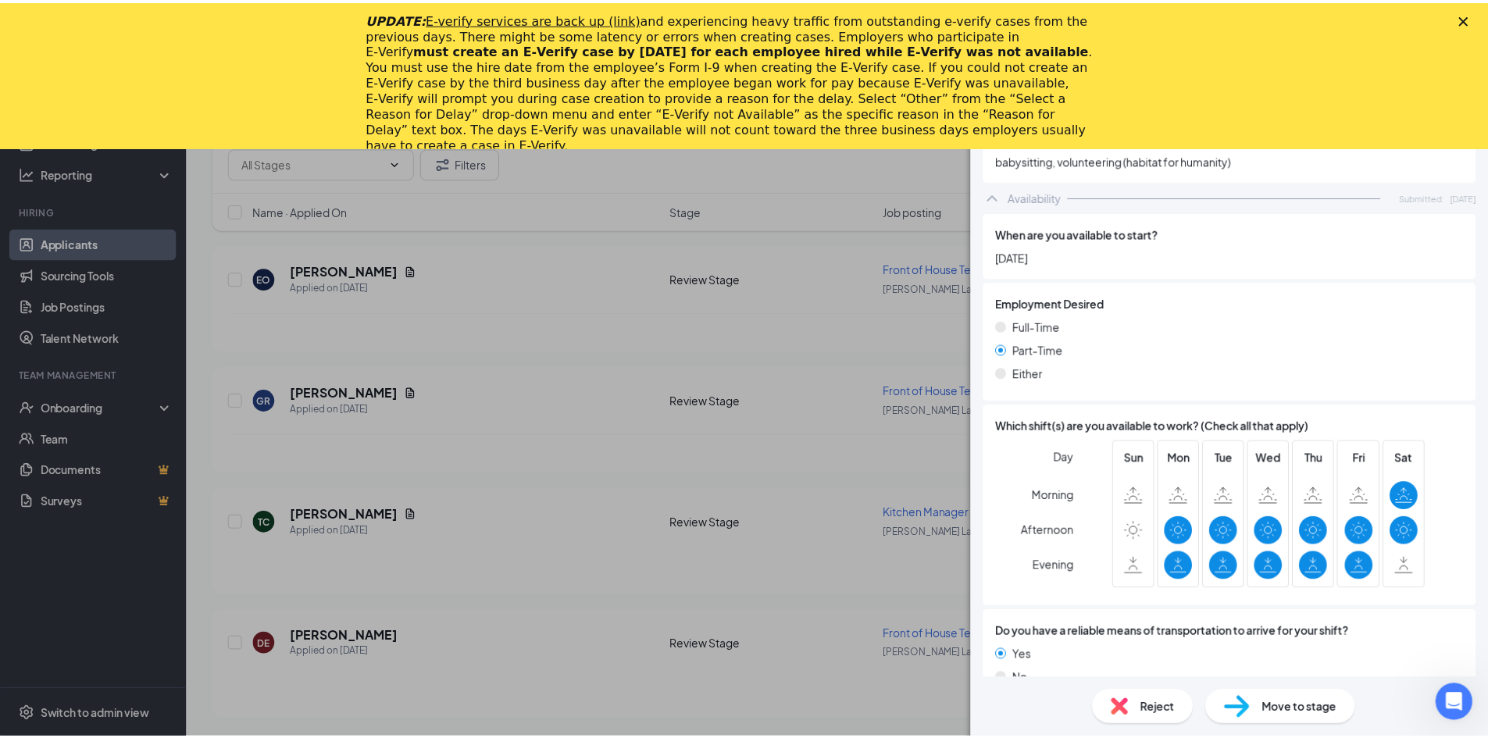
scroll to position [873, 0]
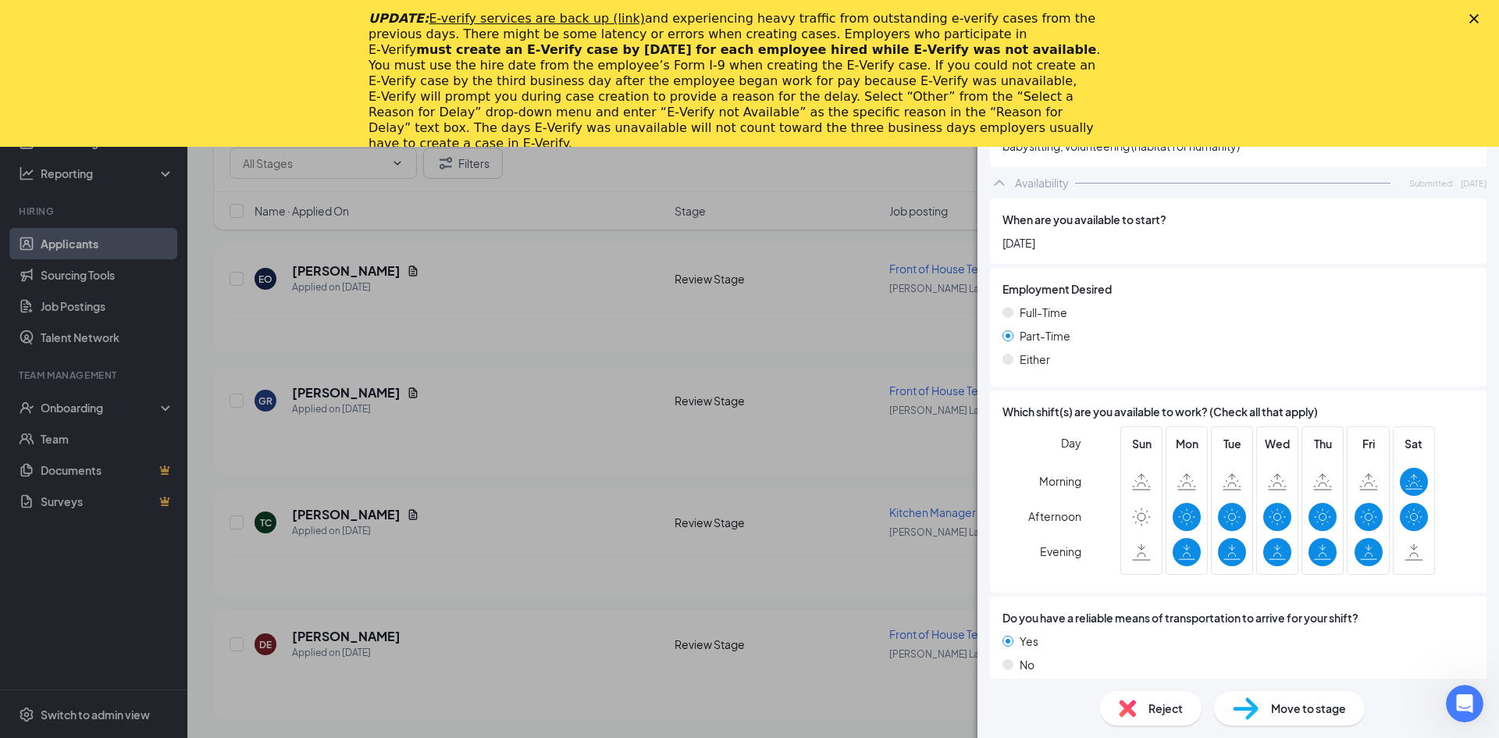
click at [474, 454] on div "DE [PERSON_NAME] Front of House Team Member at [PERSON_NAME][GEOGRAPHIC_DATA] P…" at bounding box center [749, 369] width 1499 height 738
